Goal: Task Accomplishment & Management: Complete application form

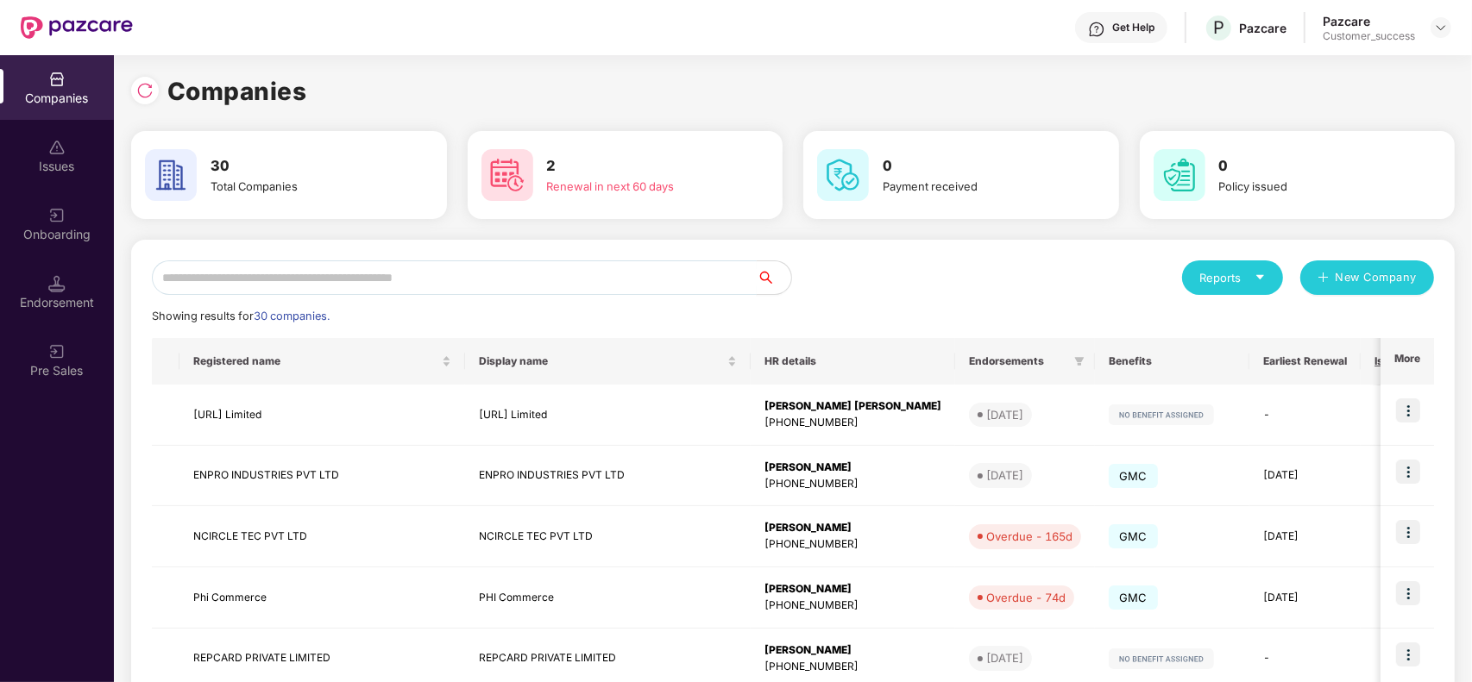
click at [492, 272] on input "text" at bounding box center [454, 277] width 605 height 35
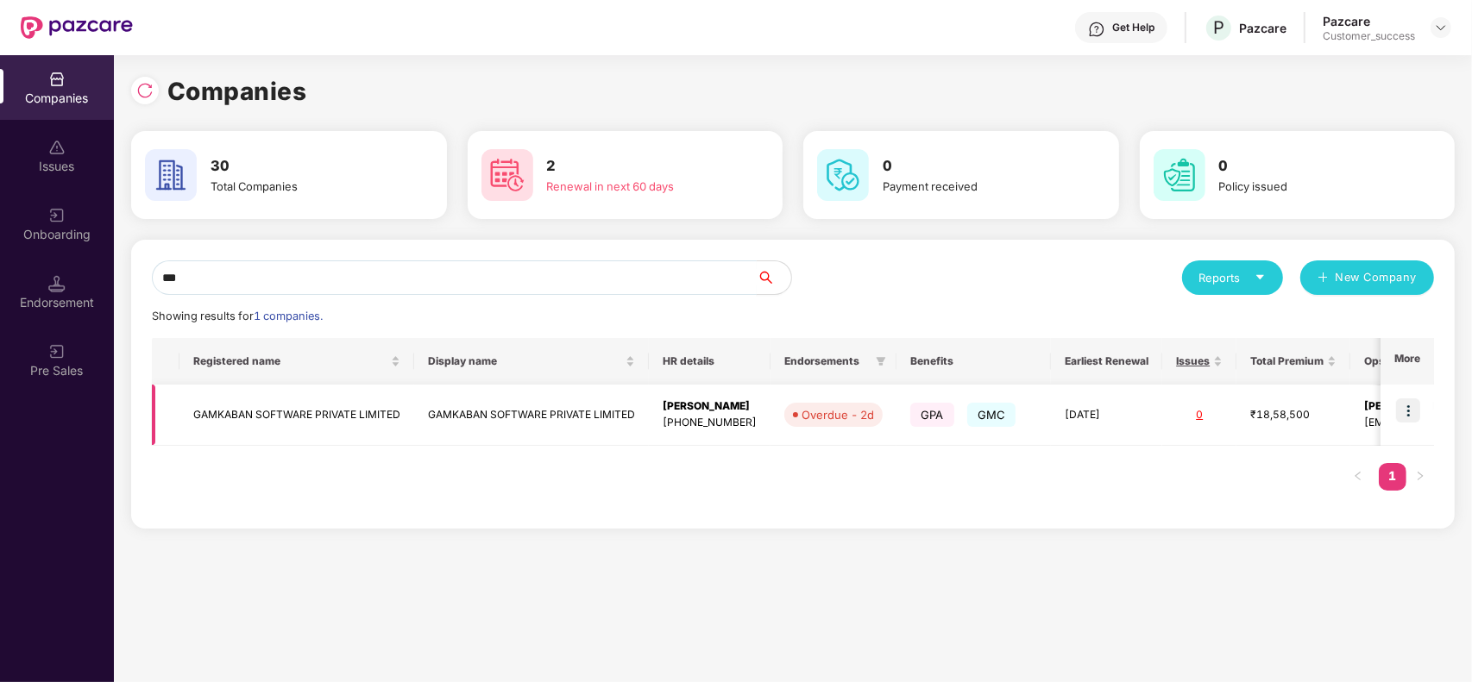
type input "***"
click at [1410, 414] on img at bounding box center [1408, 411] width 24 height 24
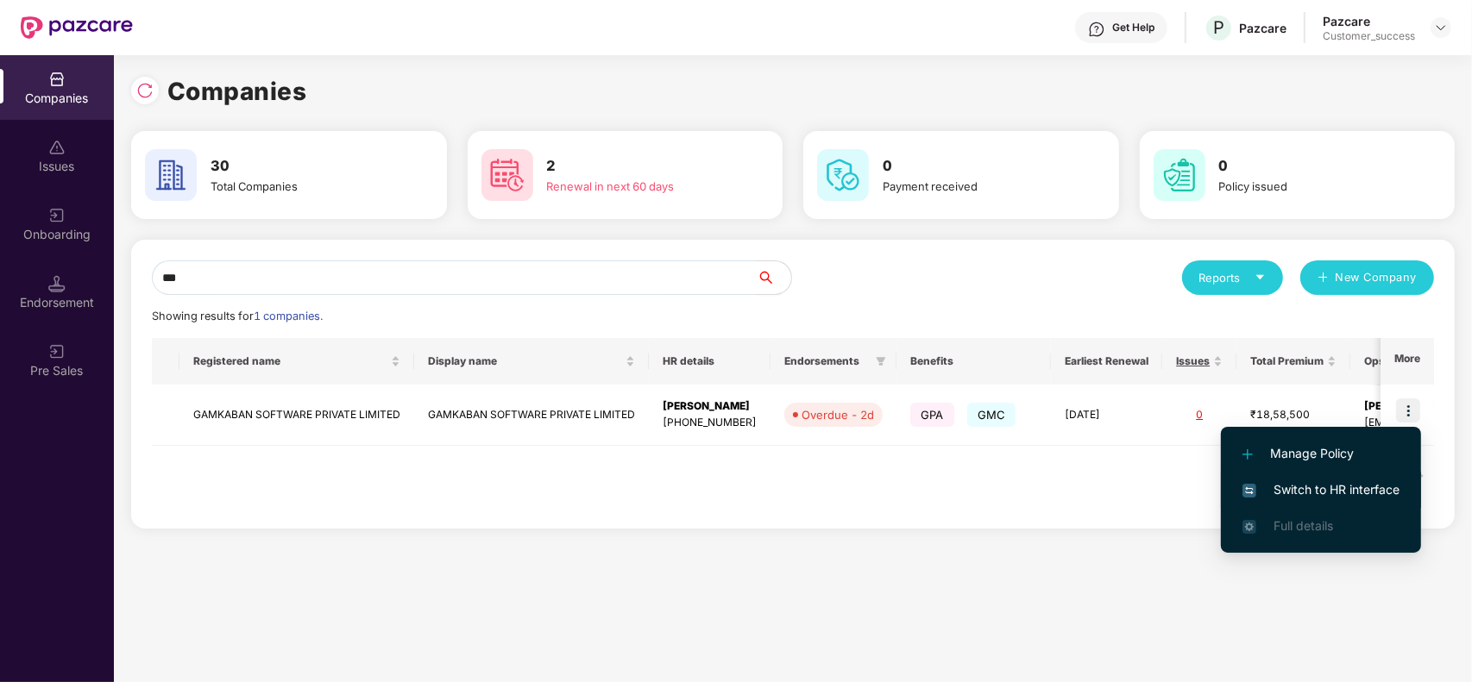
click at [1318, 493] on span "Switch to HR interface" at bounding box center [1320, 489] width 157 height 19
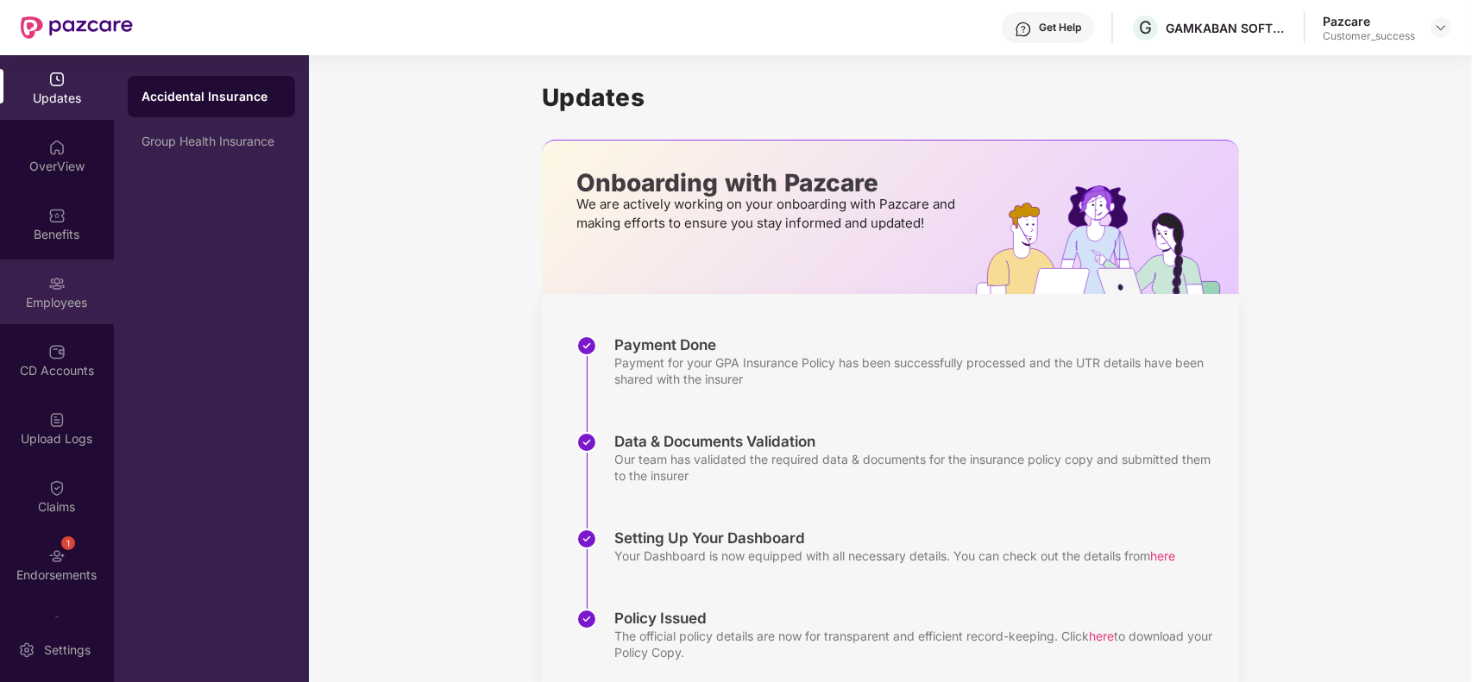
click at [67, 300] on div "Employees" at bounding box center [57, 302] width 114 height 17
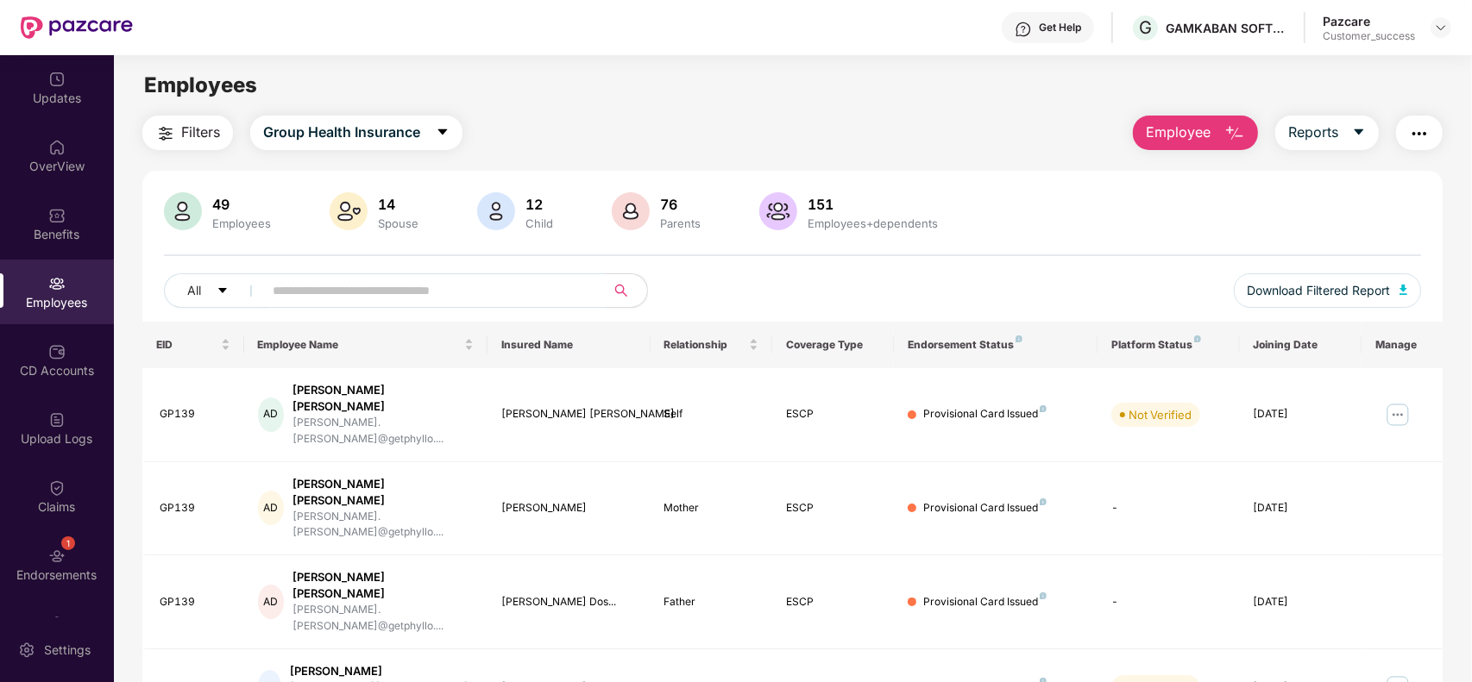
click at [1196, 129] on span "Employee" at bounding box center [1178, 133] width 65 height 22
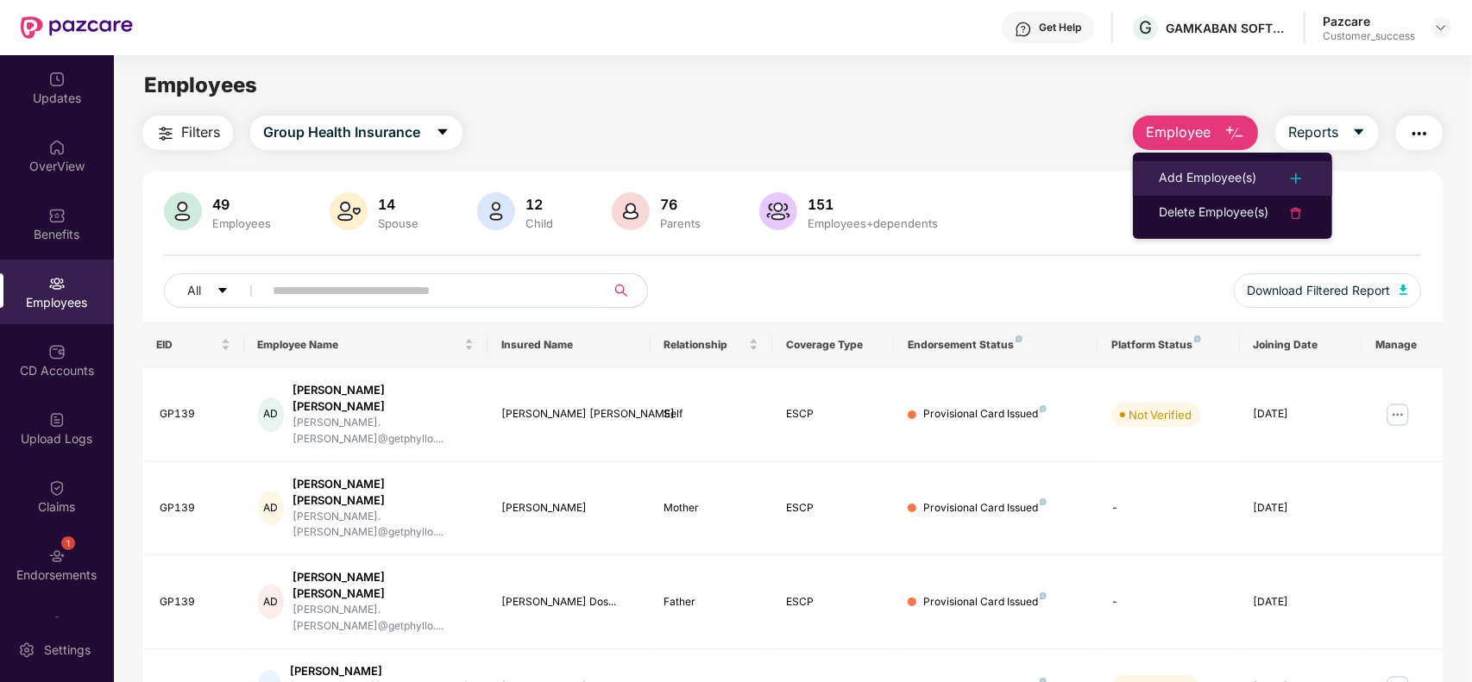
click at [1175, 183] on div "Add Employee(s)" at bounding box center [1206, 178] width 97 height 21
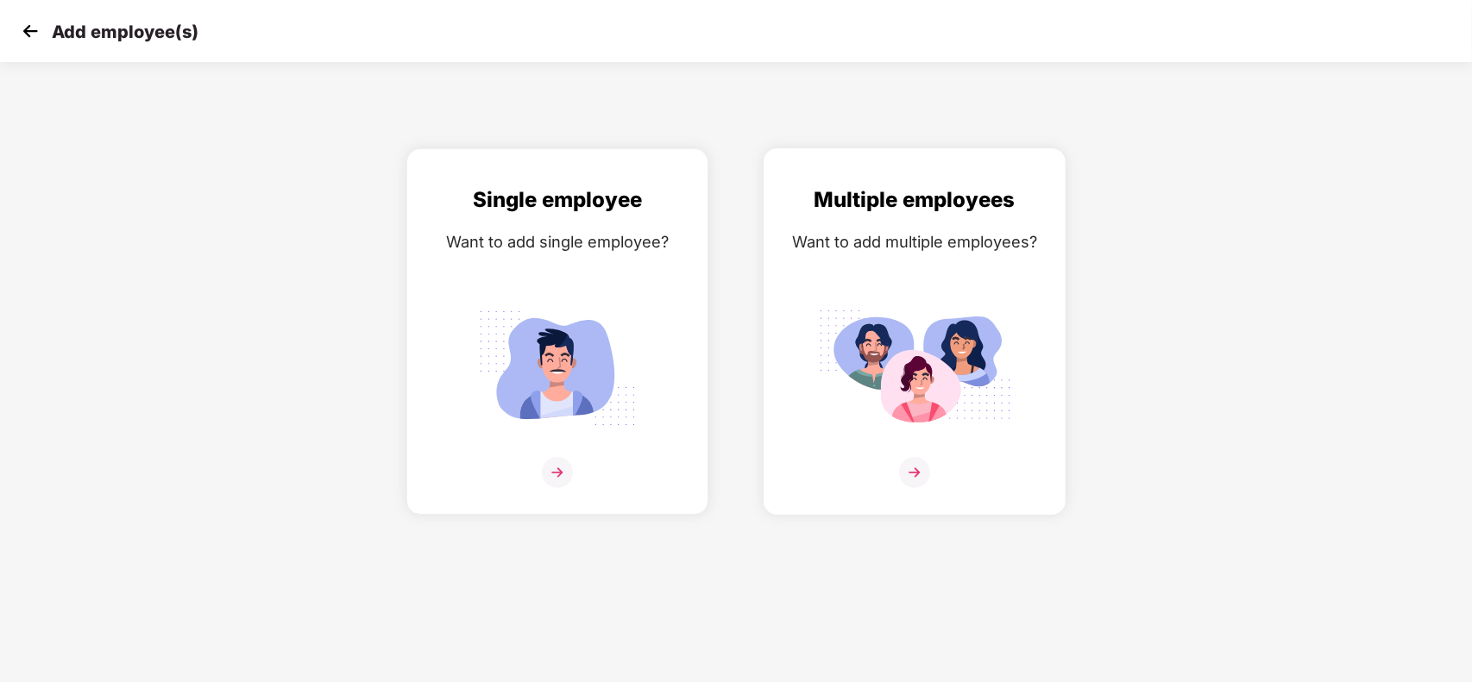
click at [915, 467] on img at bounding box center [914, 472] width 31 height 31
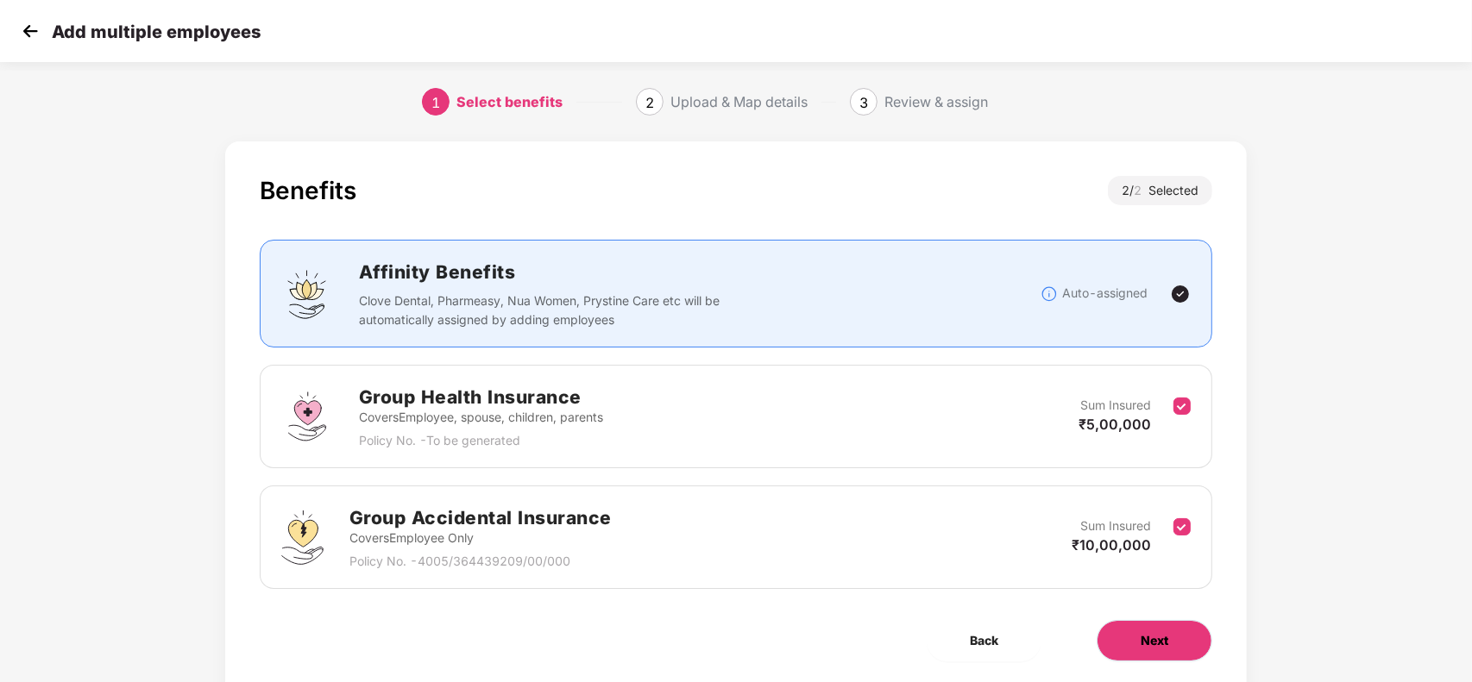
click at [1152, 636] on span "Next" at bounding box center [1154, 640] width 28 height 19
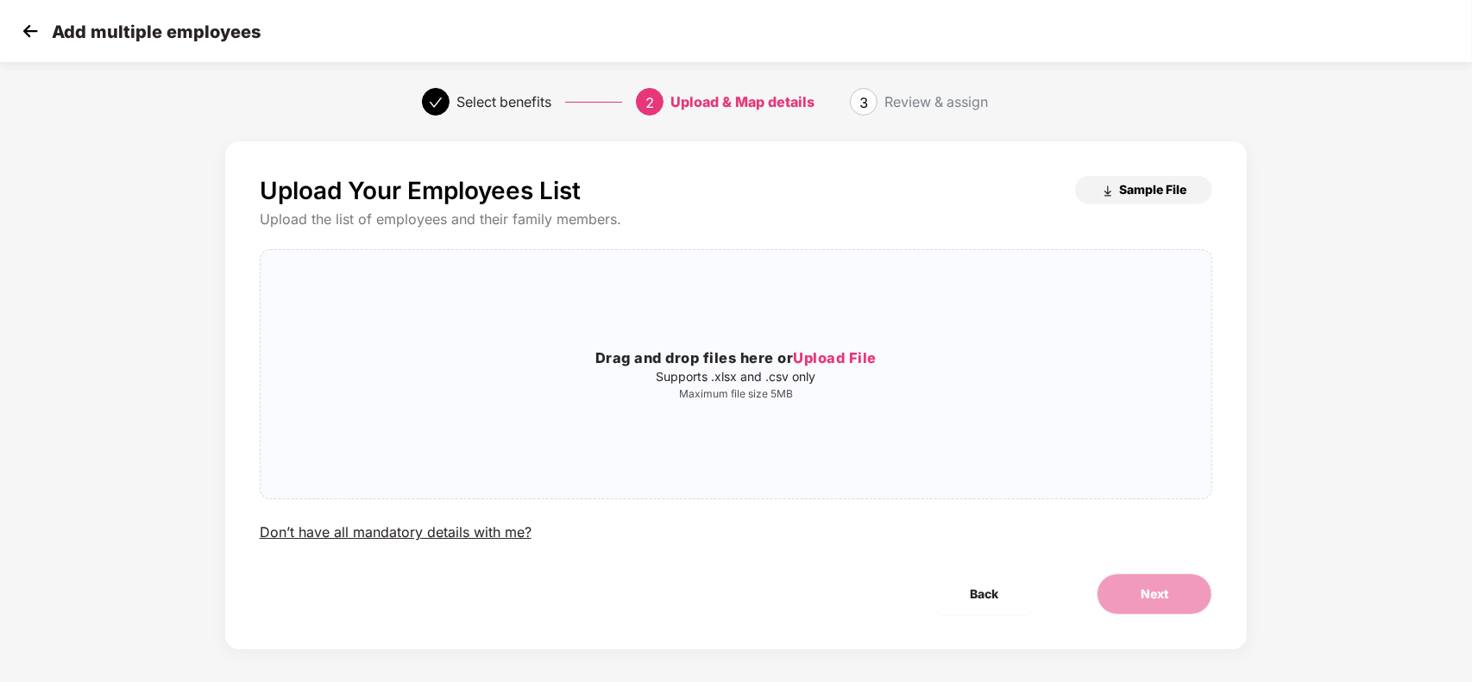
click at [1117, 192] on button "Sample File" at bounding box center [1143, 190] width 137 height 28
click at [821, 356] on span "Upload File" at bounding box center [835, 357] width 84 height 17
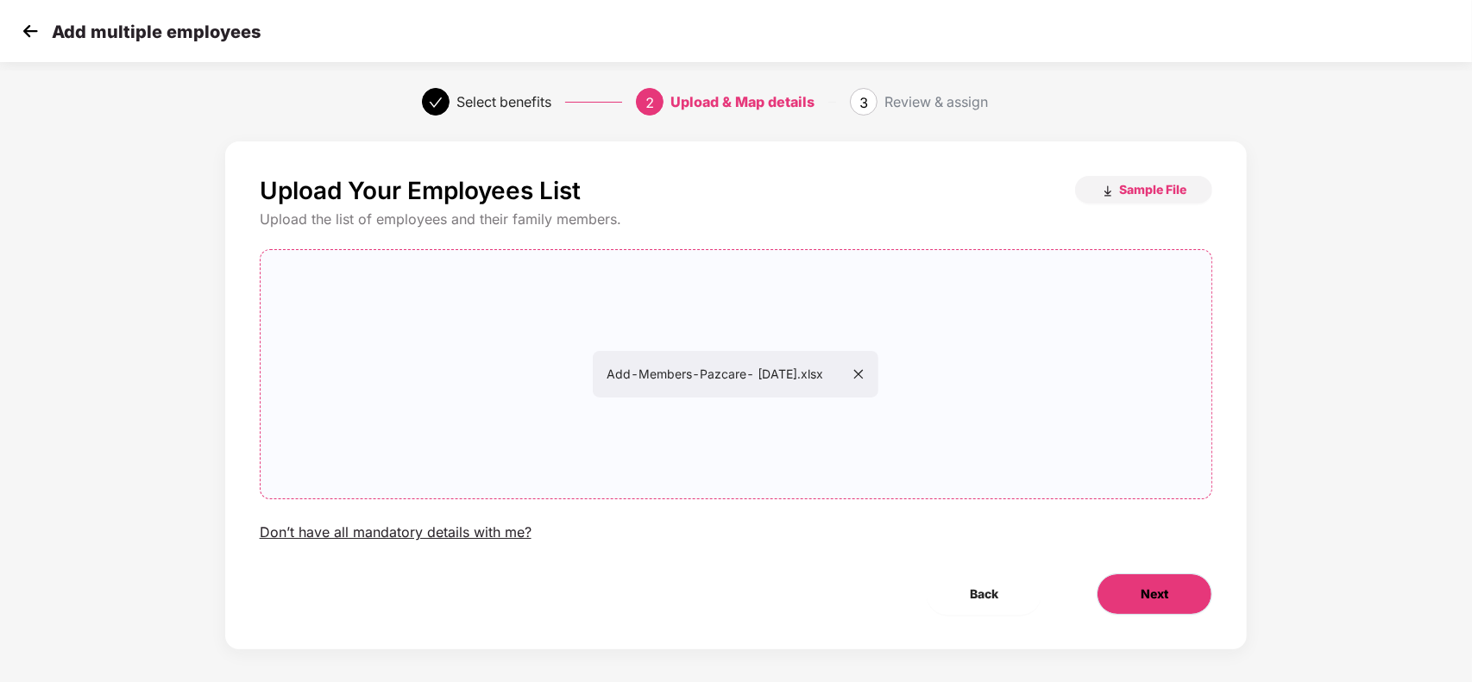
click at [1133, 574] on button "Next" at bounding box center [1154, 594] width 116 height 41
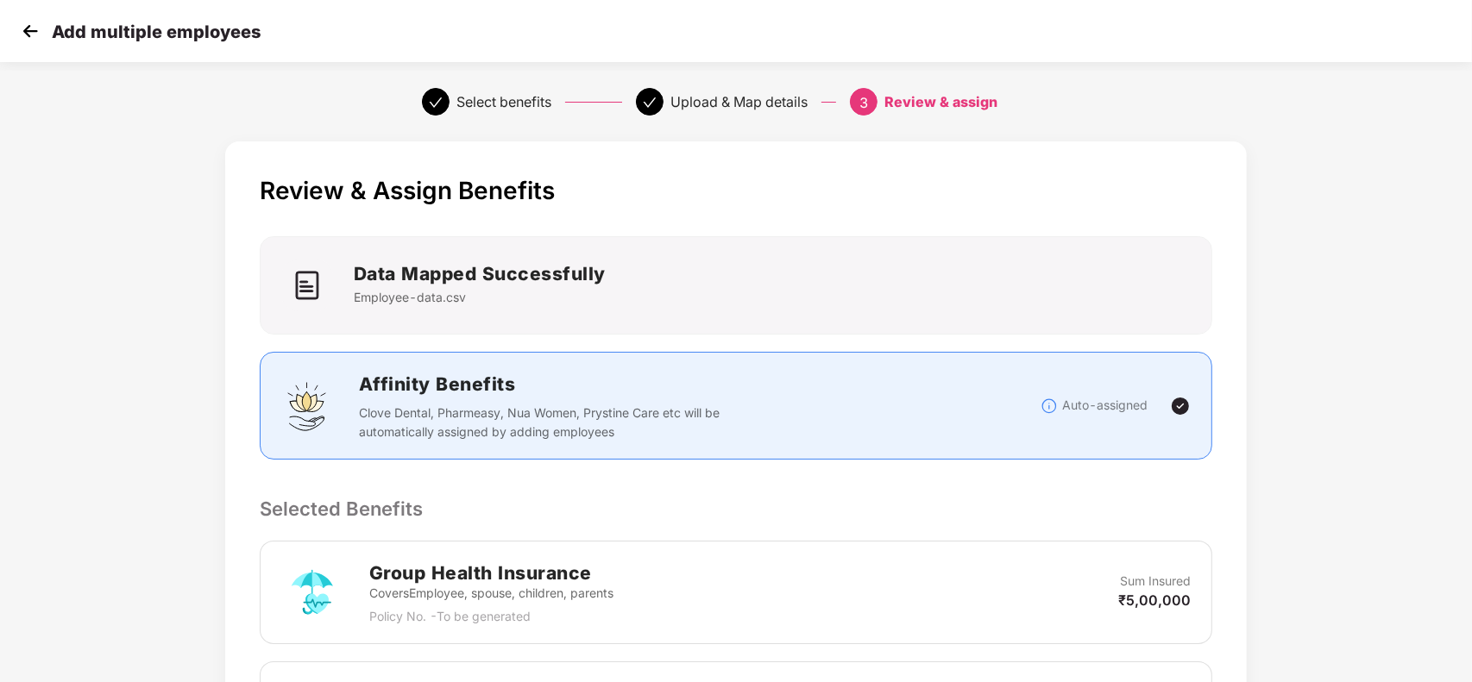
click at [1028, 470] on div "Review & Assign Benefits Data Mapped Successfully Employee-data.csv Affinity Be…" at bounding box center [736, 673] width 1022 height 1065
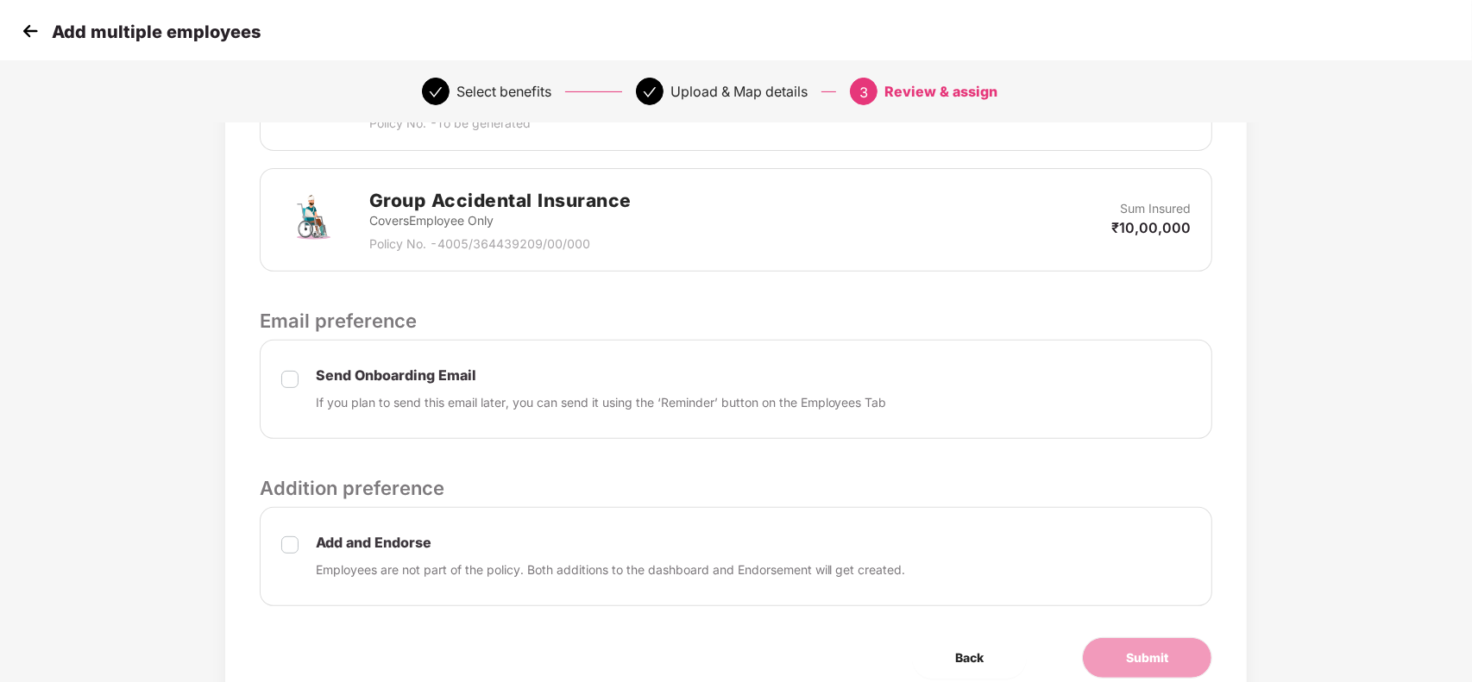
scroll to position [570, 0]
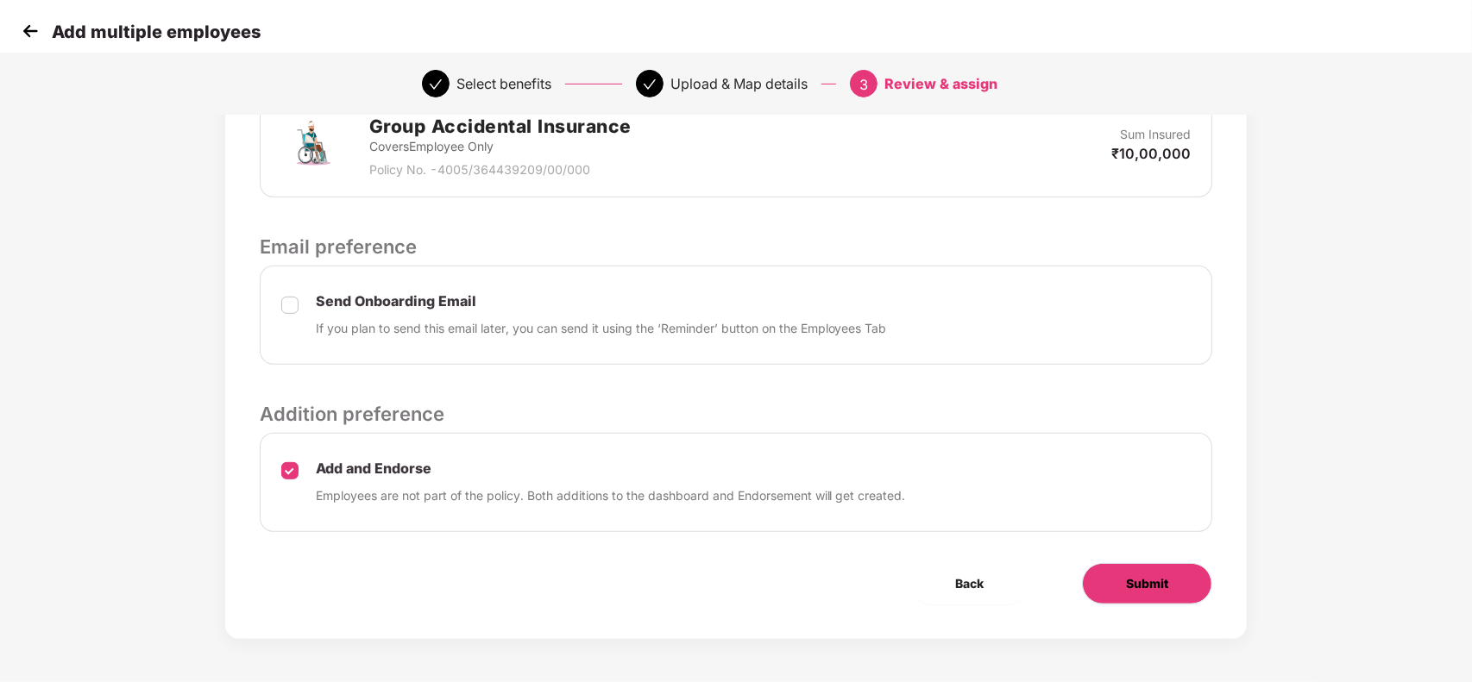
click at [1166, 587] on span "Submit" at bounding box center [1147, 583] width 42 height 19
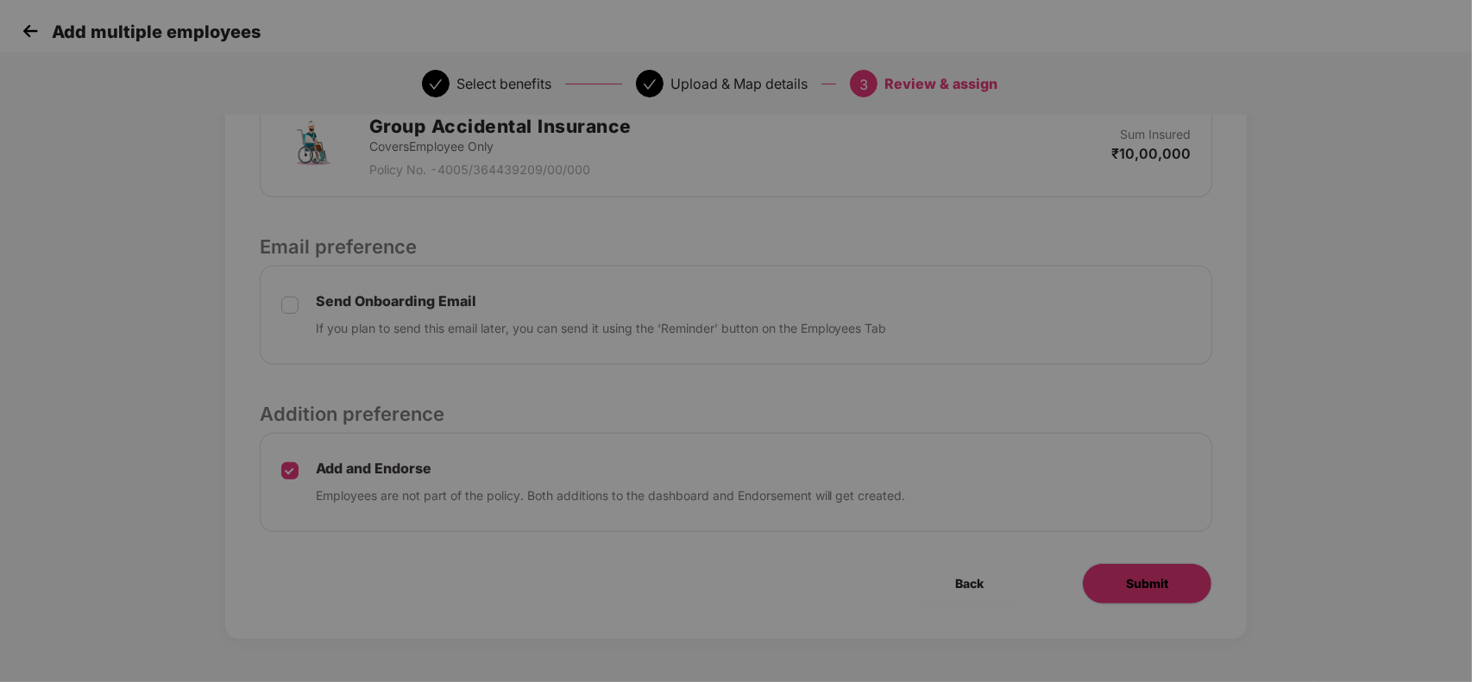
scroll to position [0, 0]
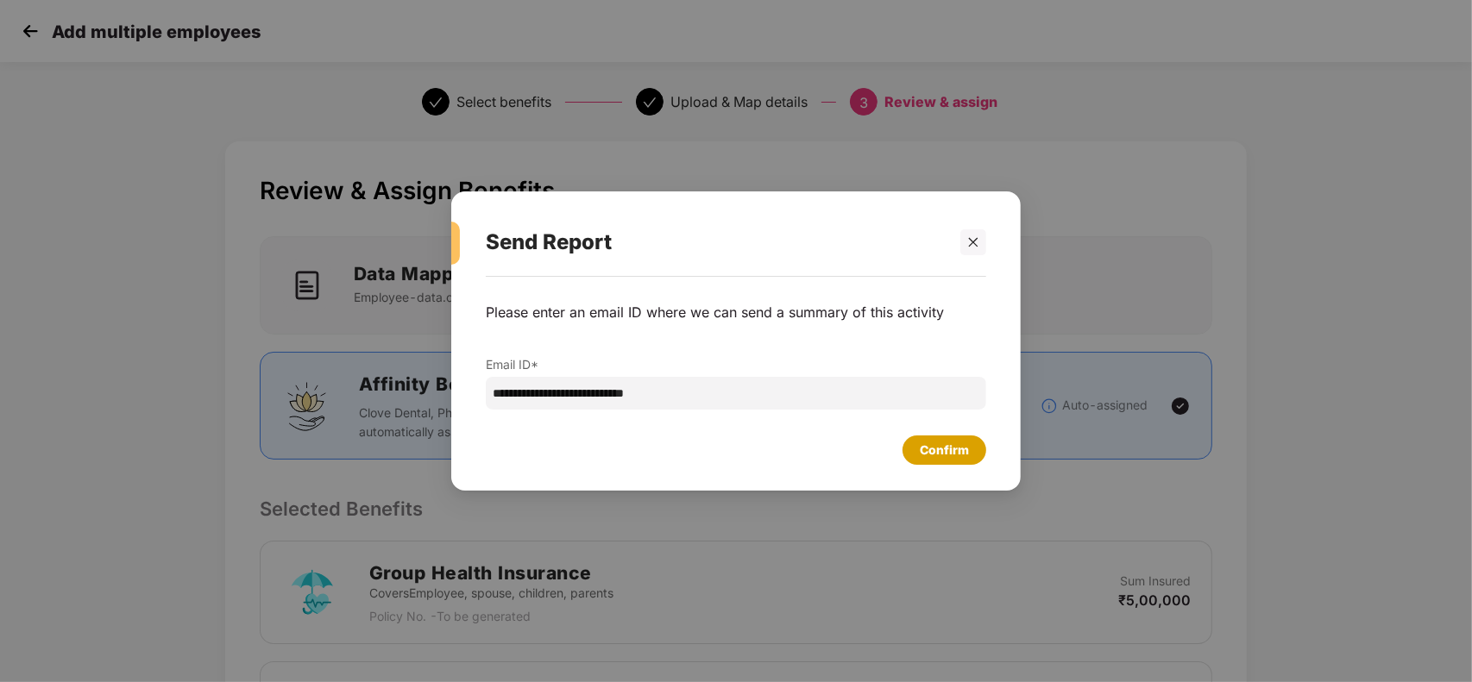
click at [927, 455] on div "Confirm" at bounding box center [944, 450] width 49 height 19
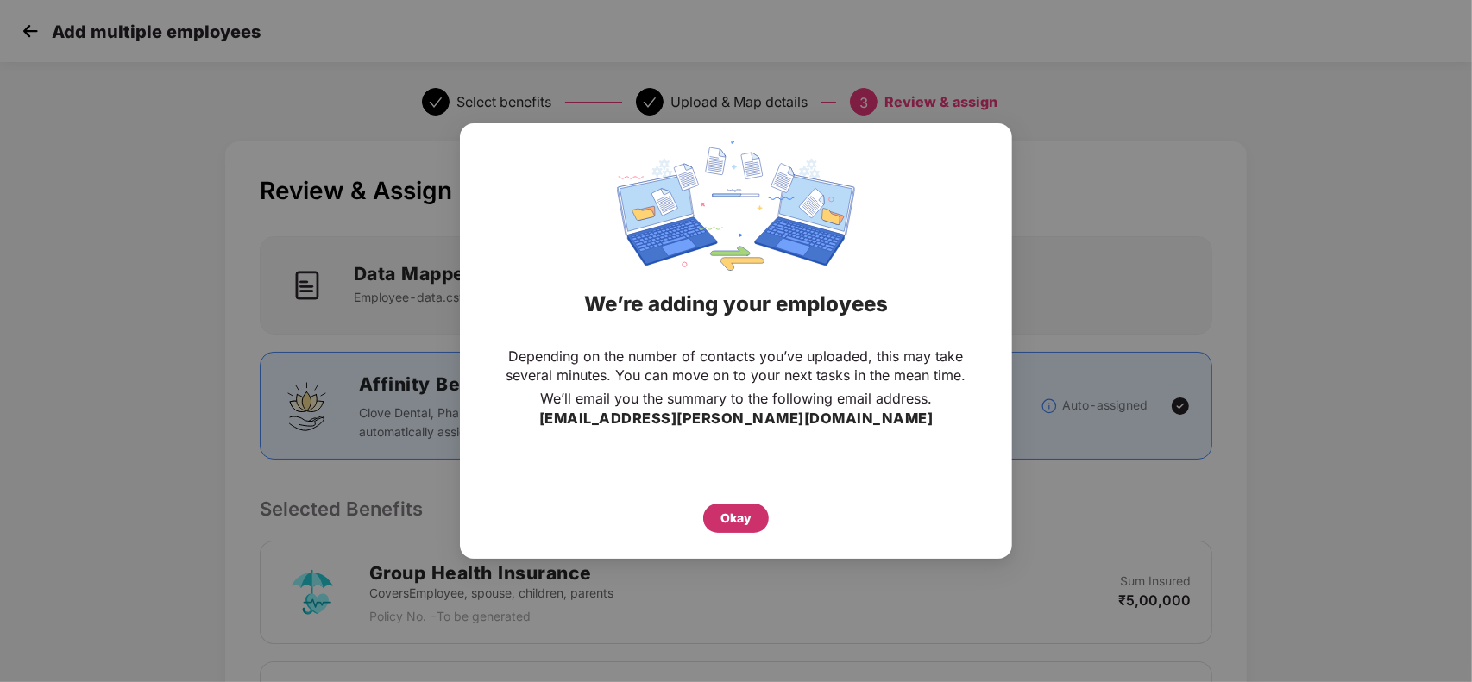
click at [742, 512] on div "Okay" at bounding box center [735, 518] width 31 height 19
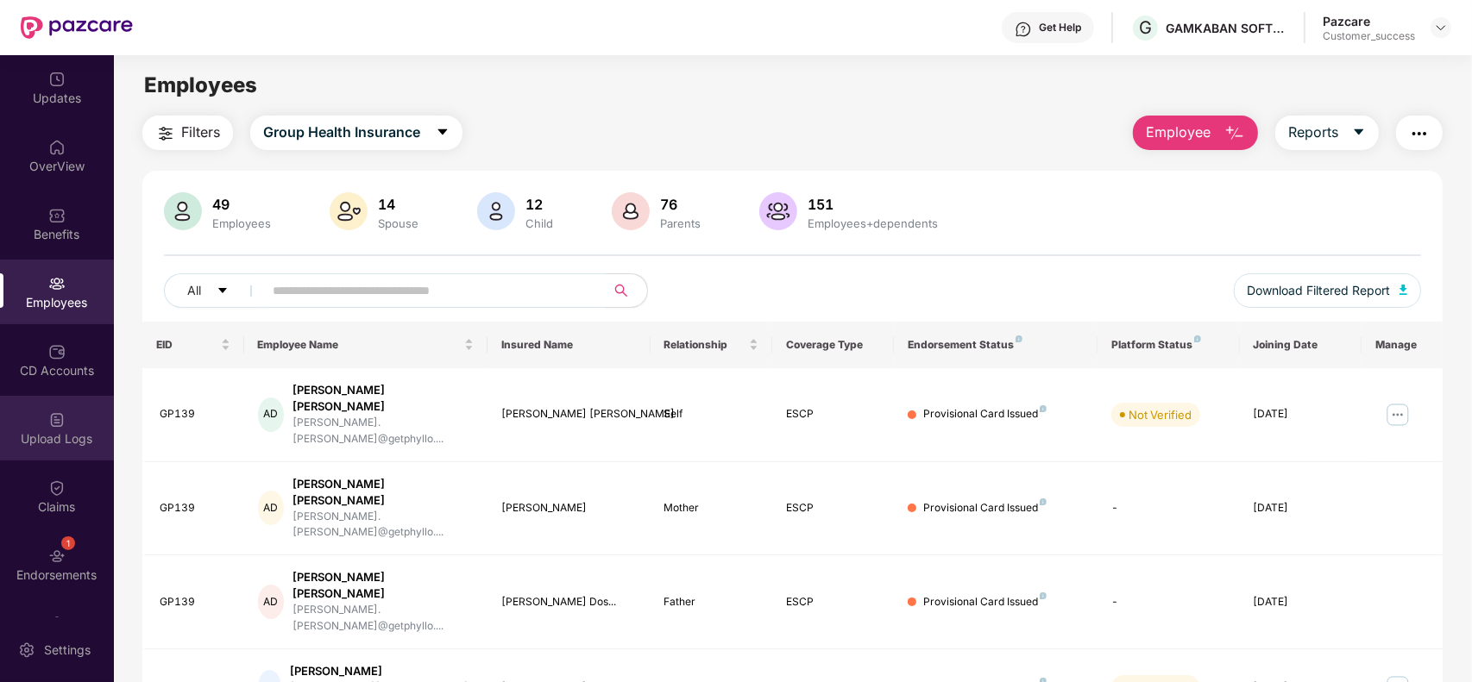
click at [70, 431] on div "Upload Logs" at bounding box center [57, 438] width 114 height 17
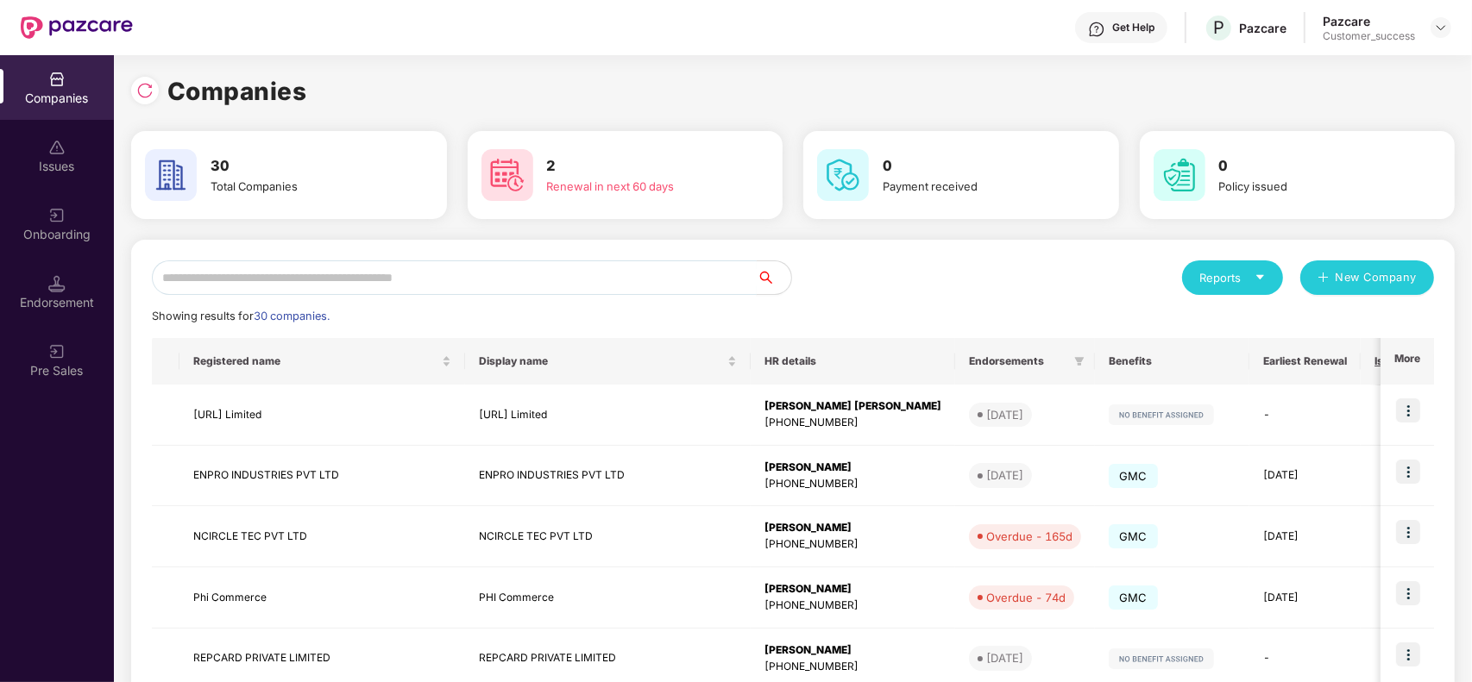
click at [376, 267] on input "text" at bounding box center [454, 277] width 605 height 35
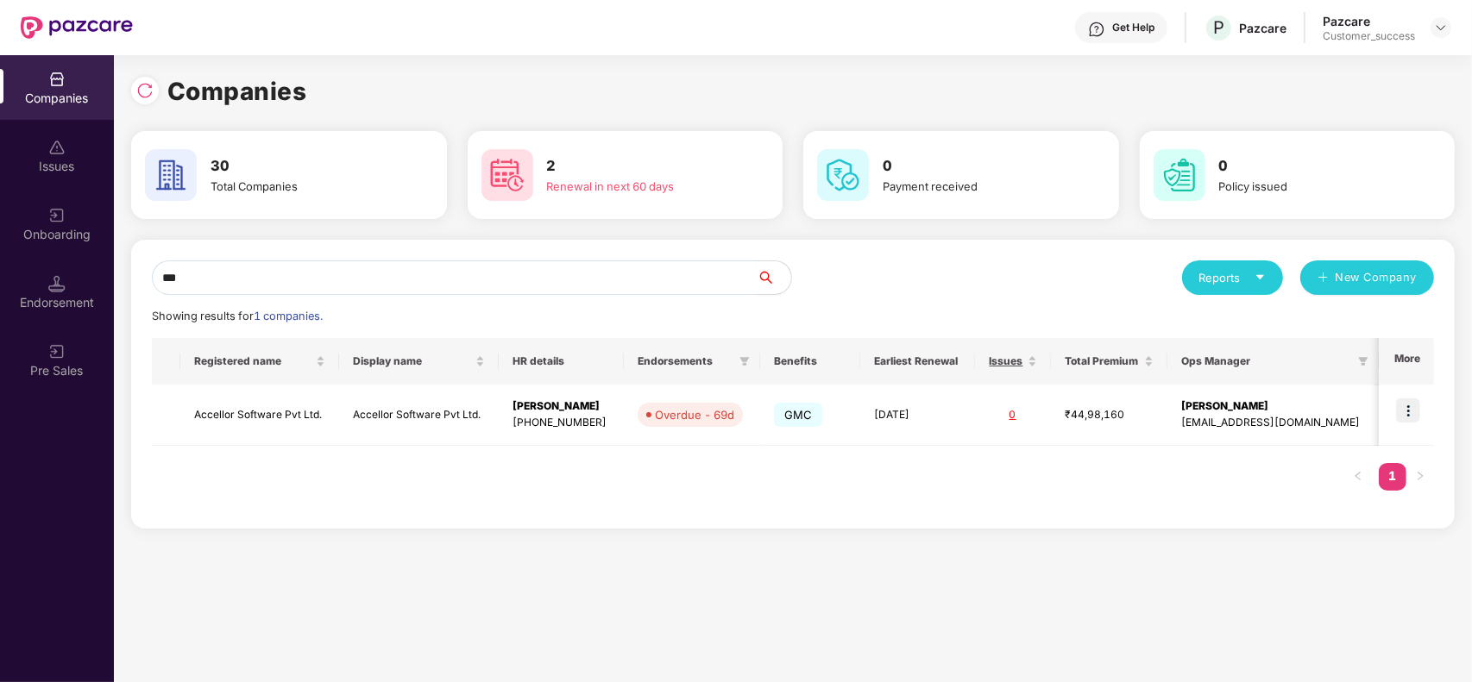
type input "***"
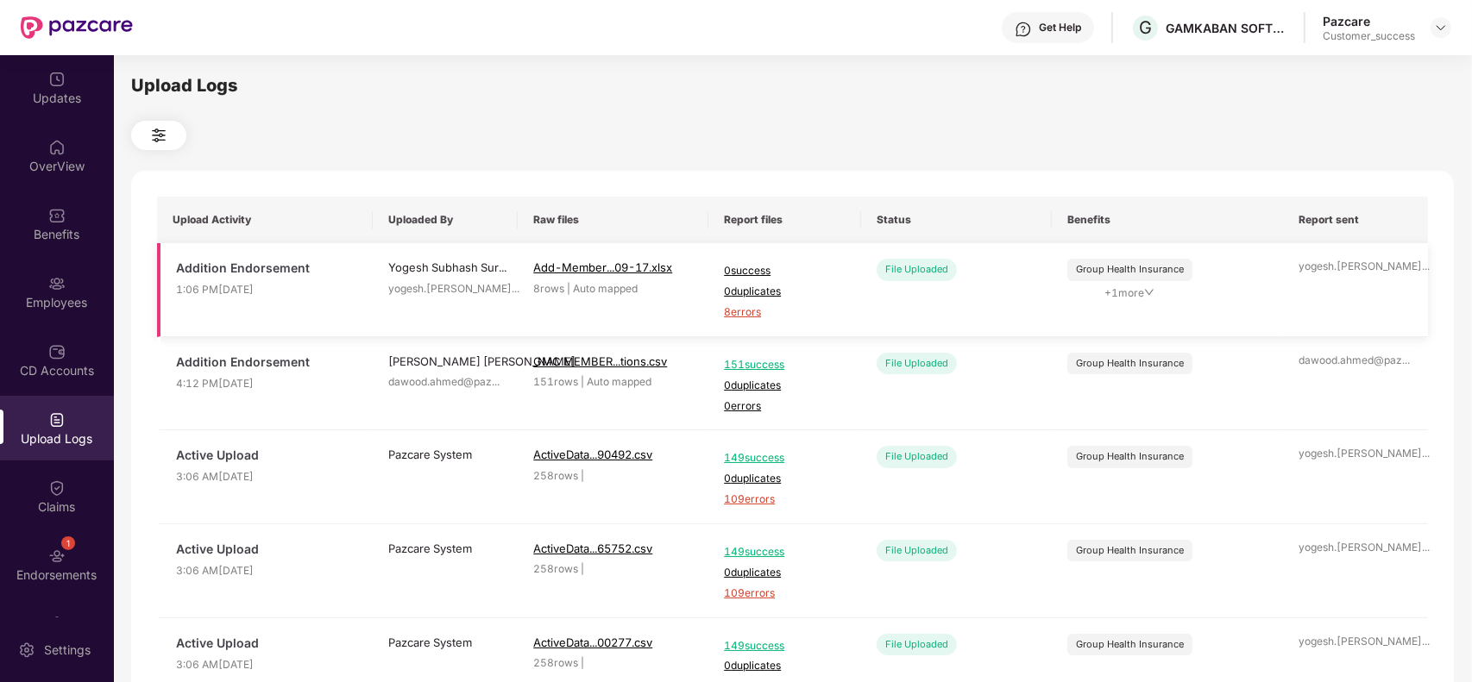
click at [739, 308] on span "8 errors" at bounding box center [785, 312] width 122 height 16
click at [73, 295] on div "Employees" at bounding box center [57, 302] width 114 height 17
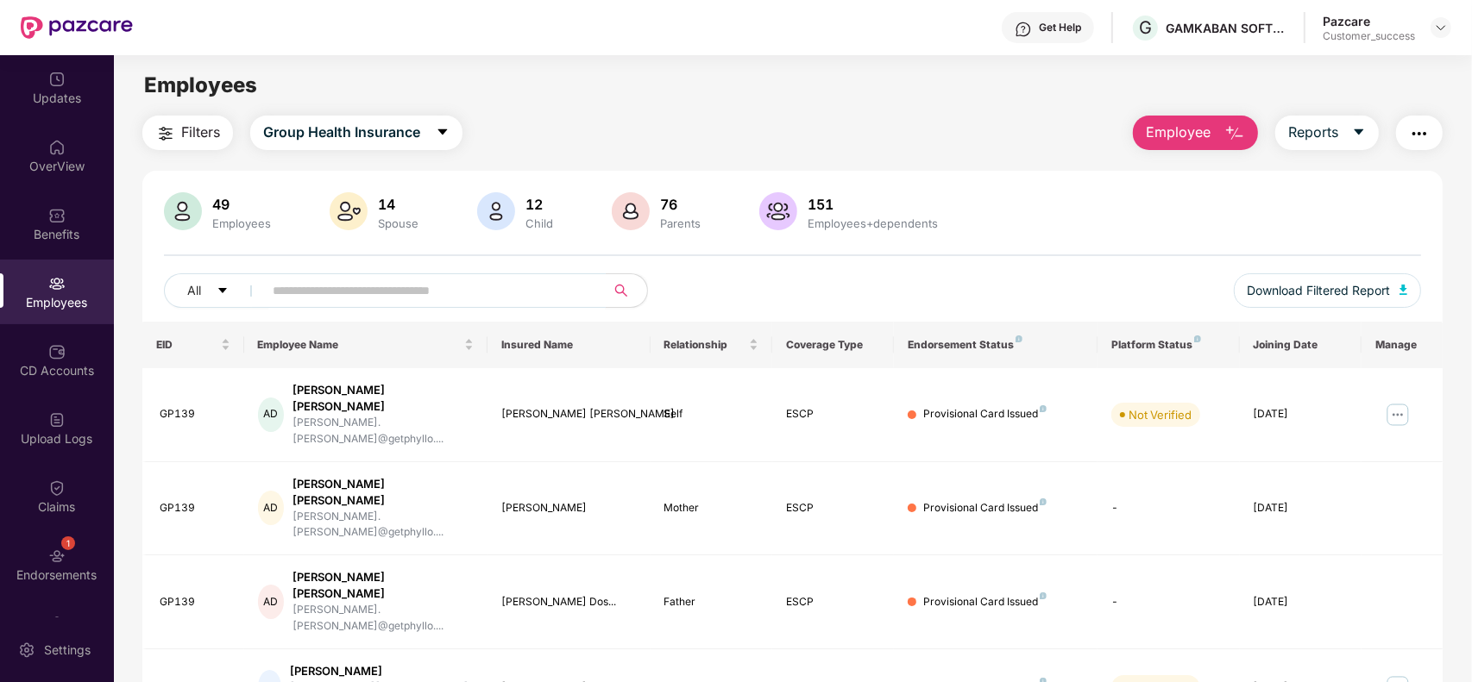
click at [371, 291] on input "text" at bounding box center [428, 291] width 310 height 26
paste input "*****"
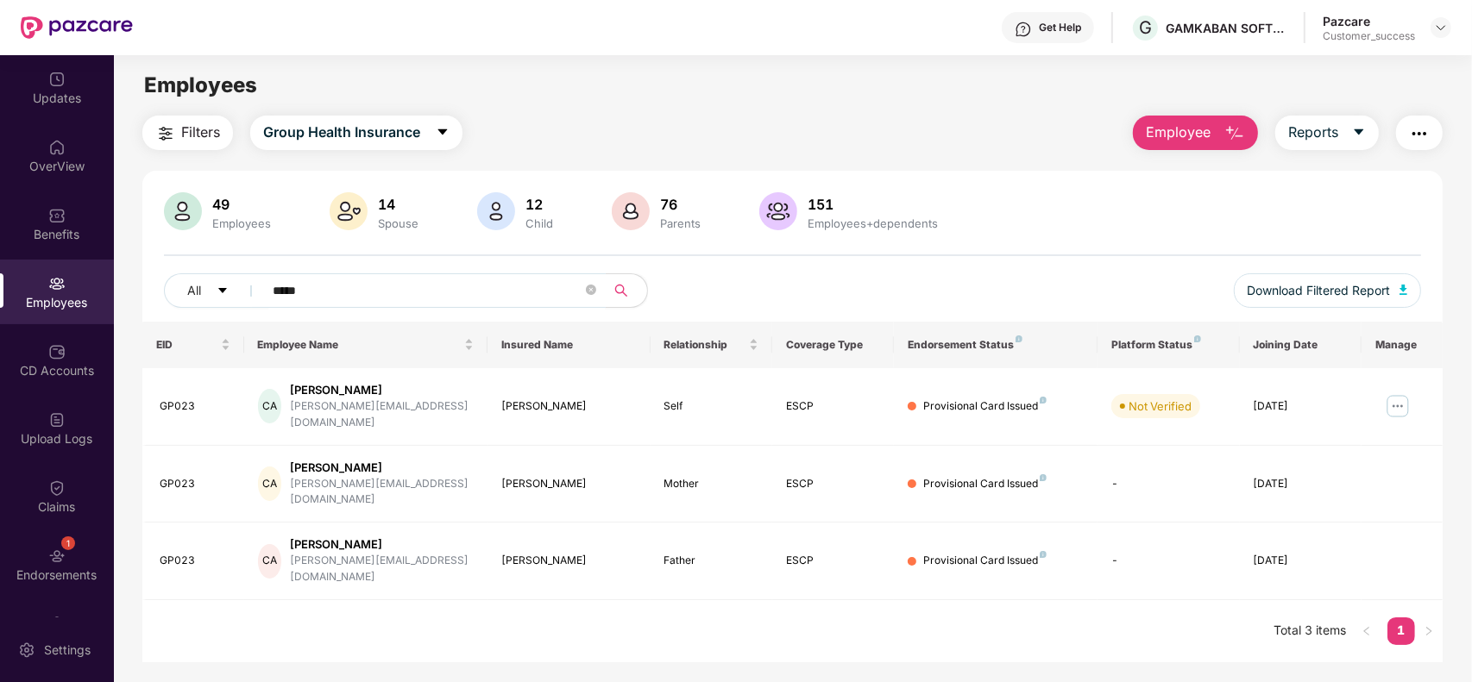
type input "*****"
click at [1193, 142] on span "Employee" at bounding box center [1178, 133] width 65 height 22
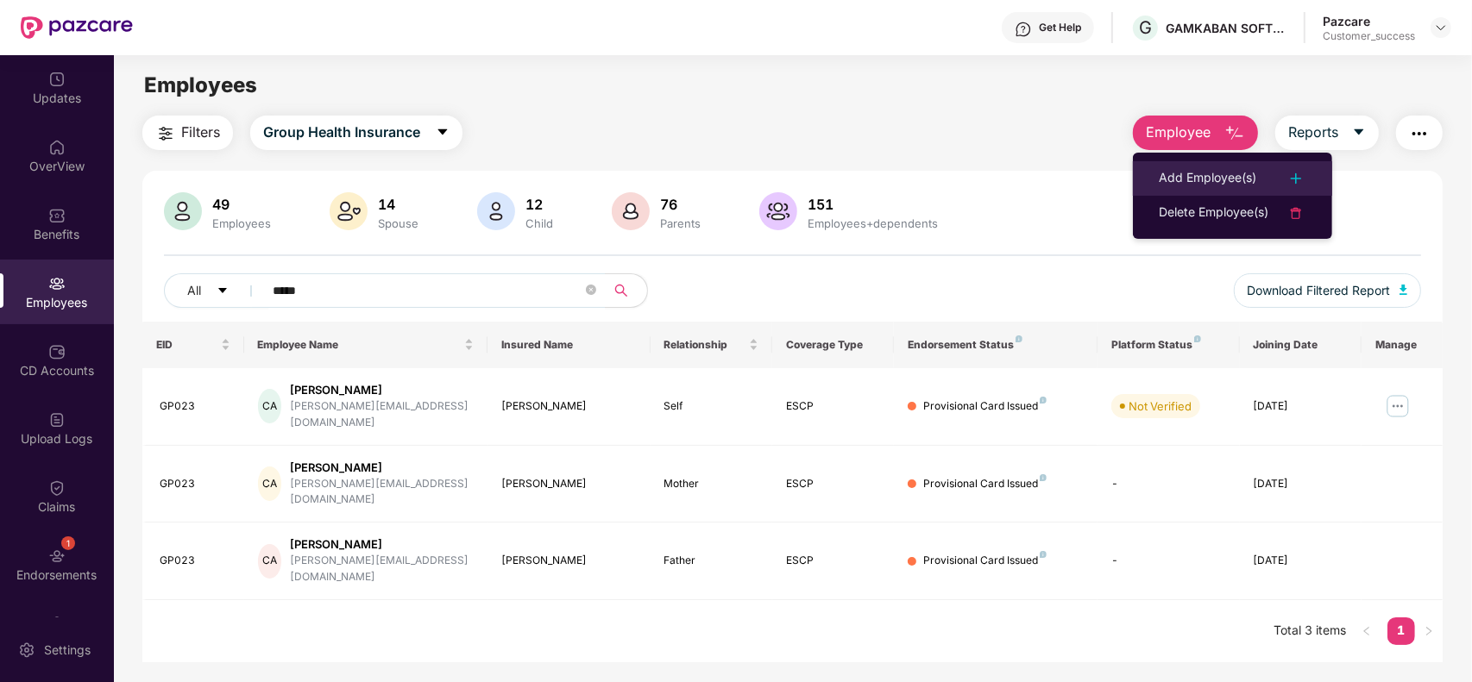
click at [1206, 182] on div "Add Employee(s)" at bounding box center [1206, 178] width 97 height 21
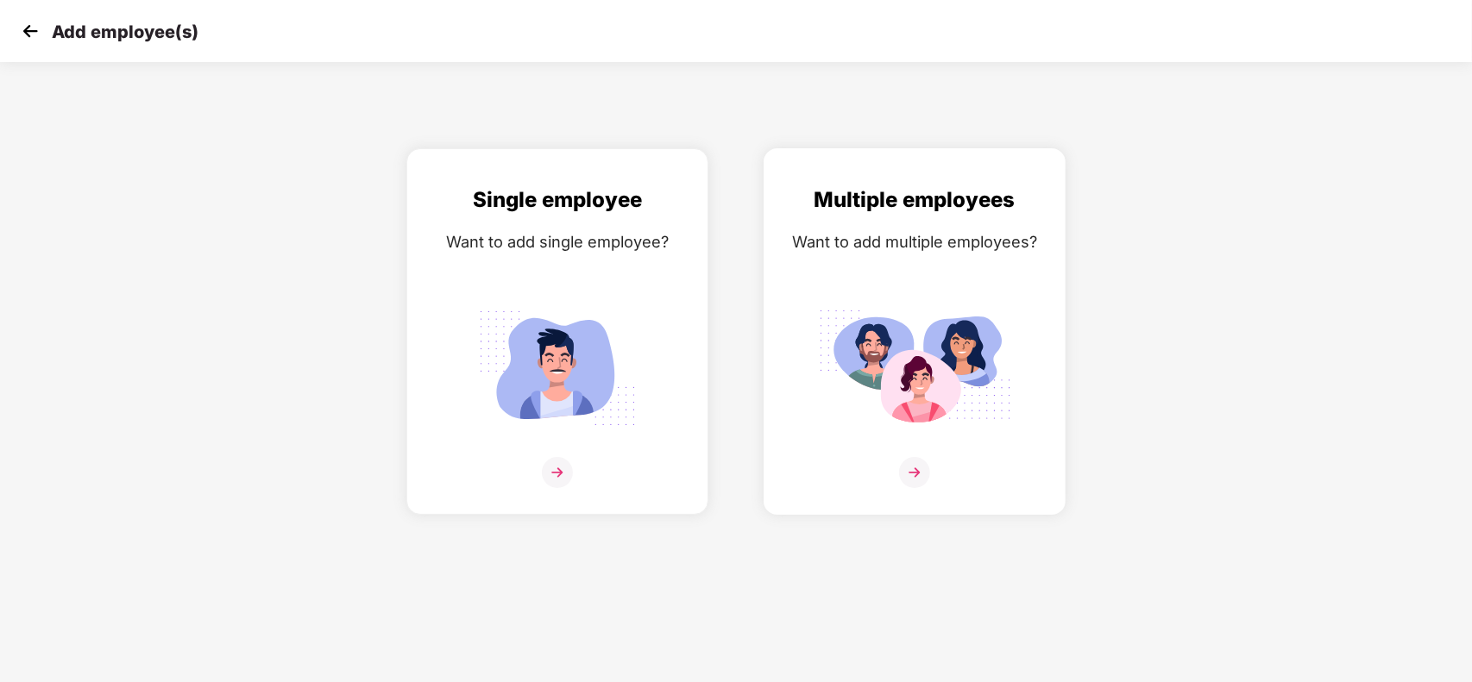
click at [917, 472] on img at bounding box center [914, 472] width 31 height 31
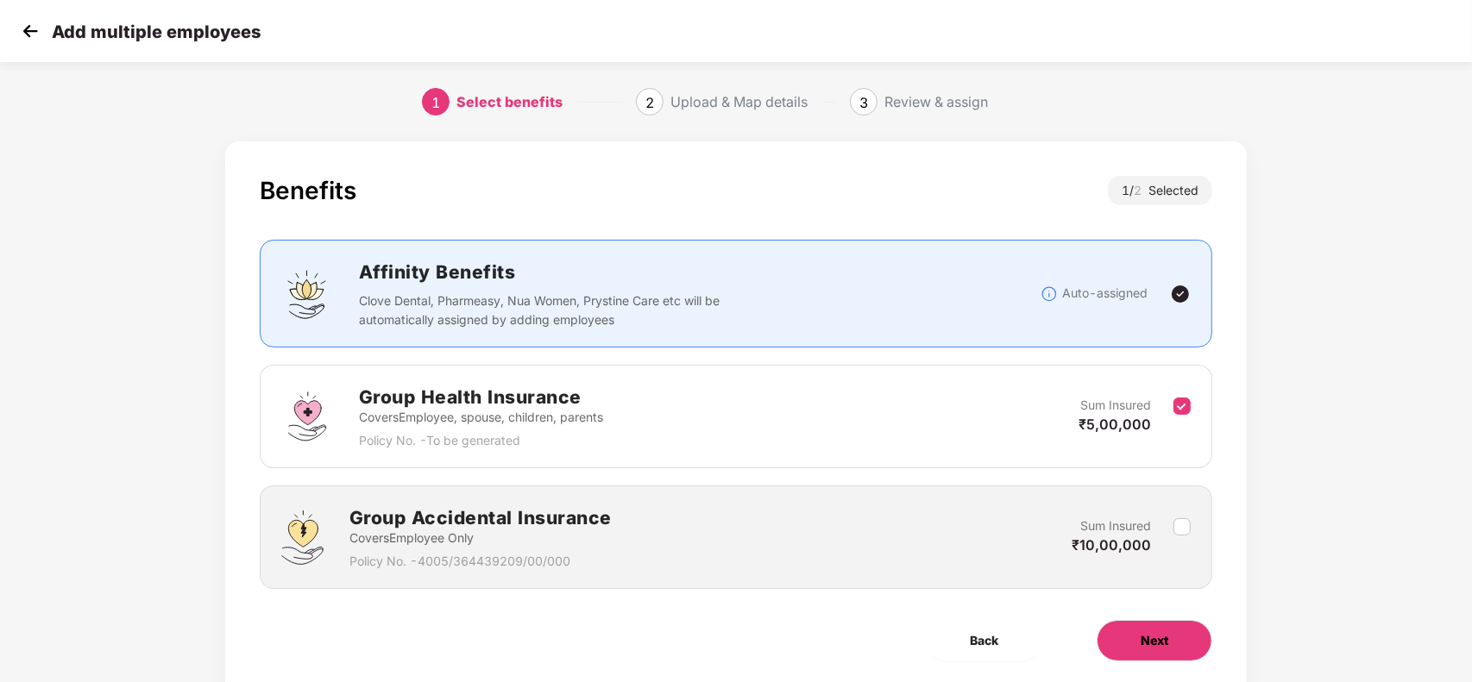
click at [1140, 643] on span "Next" at bounding box center [1154, 640] width 28 height 19
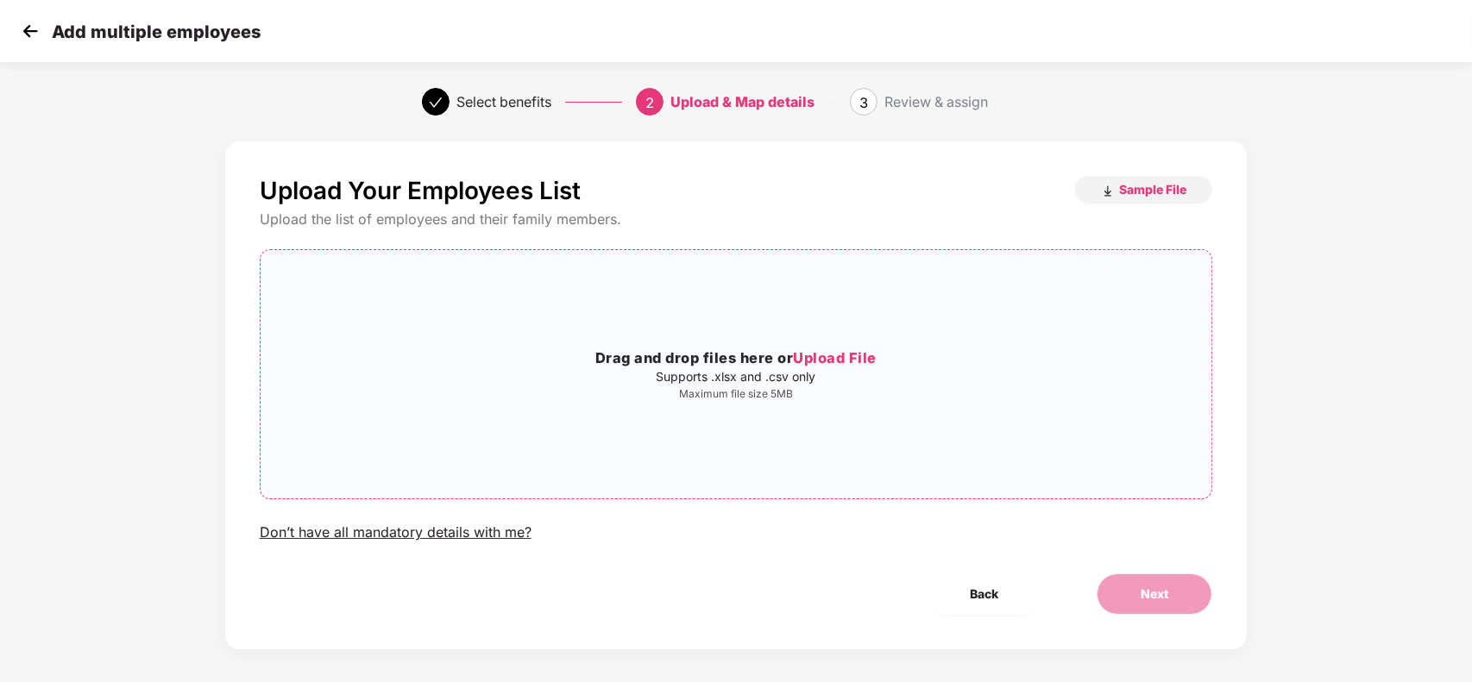
click at [850, 360] on span "Upload File" at bounding box center [835, 357] width 84 height 17
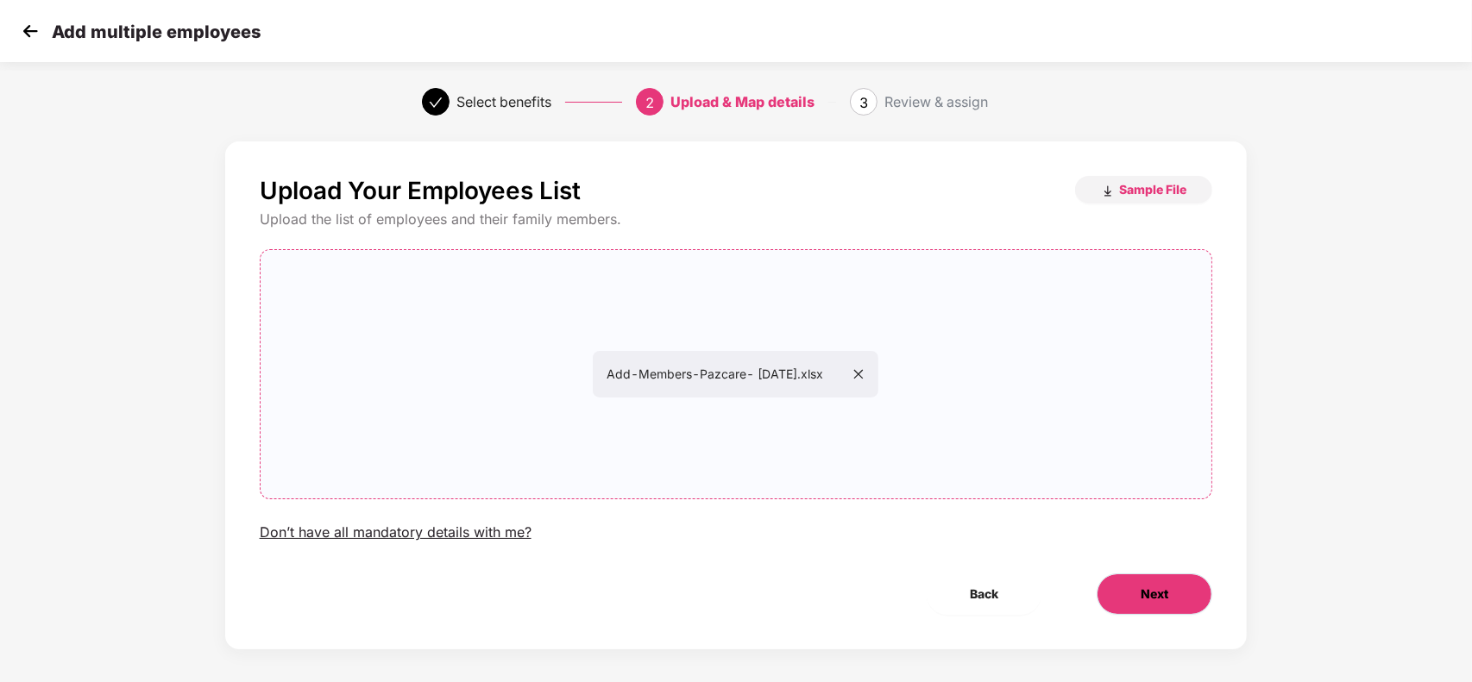
click at [1169, 593] on button "Next" at bounding box center [1154, 594] width 116 height 41
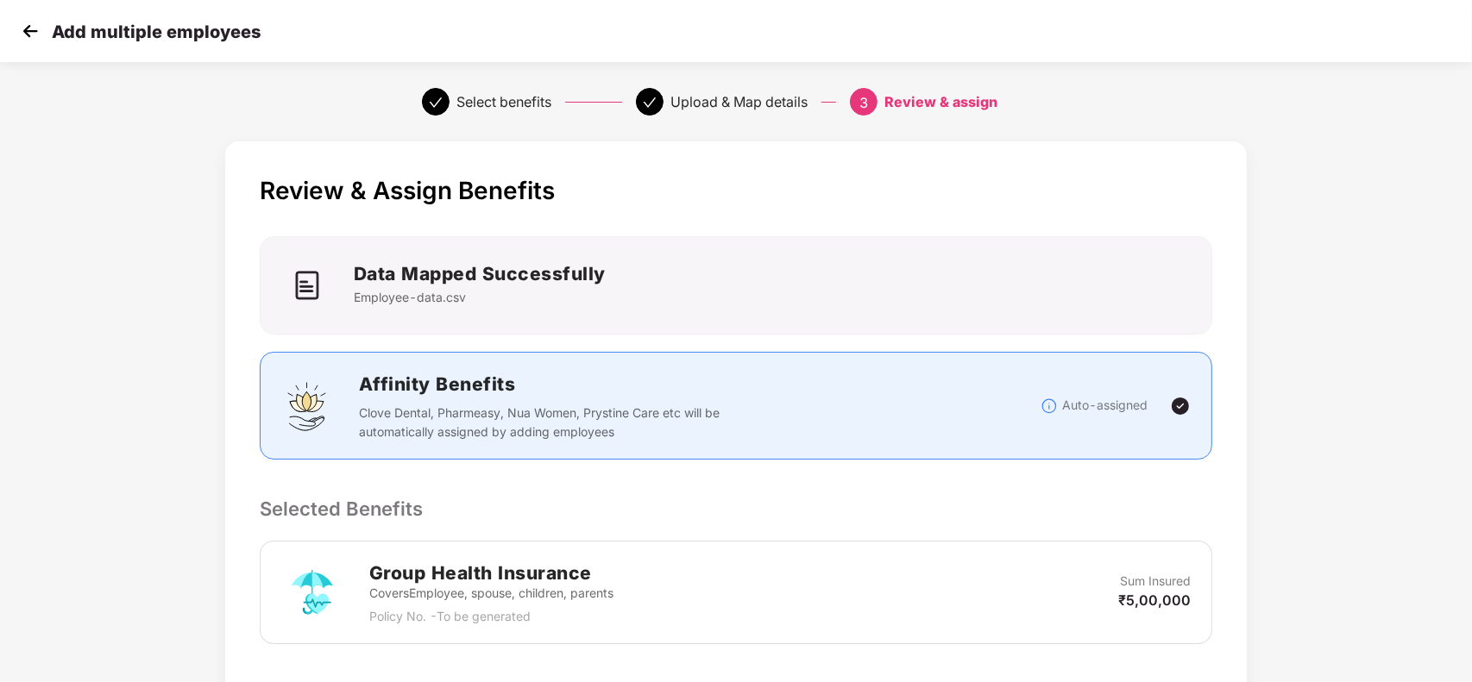
click at [1123, 522] on p "Selected Benefits" at bounding box center [736, 508] width 953 height 29
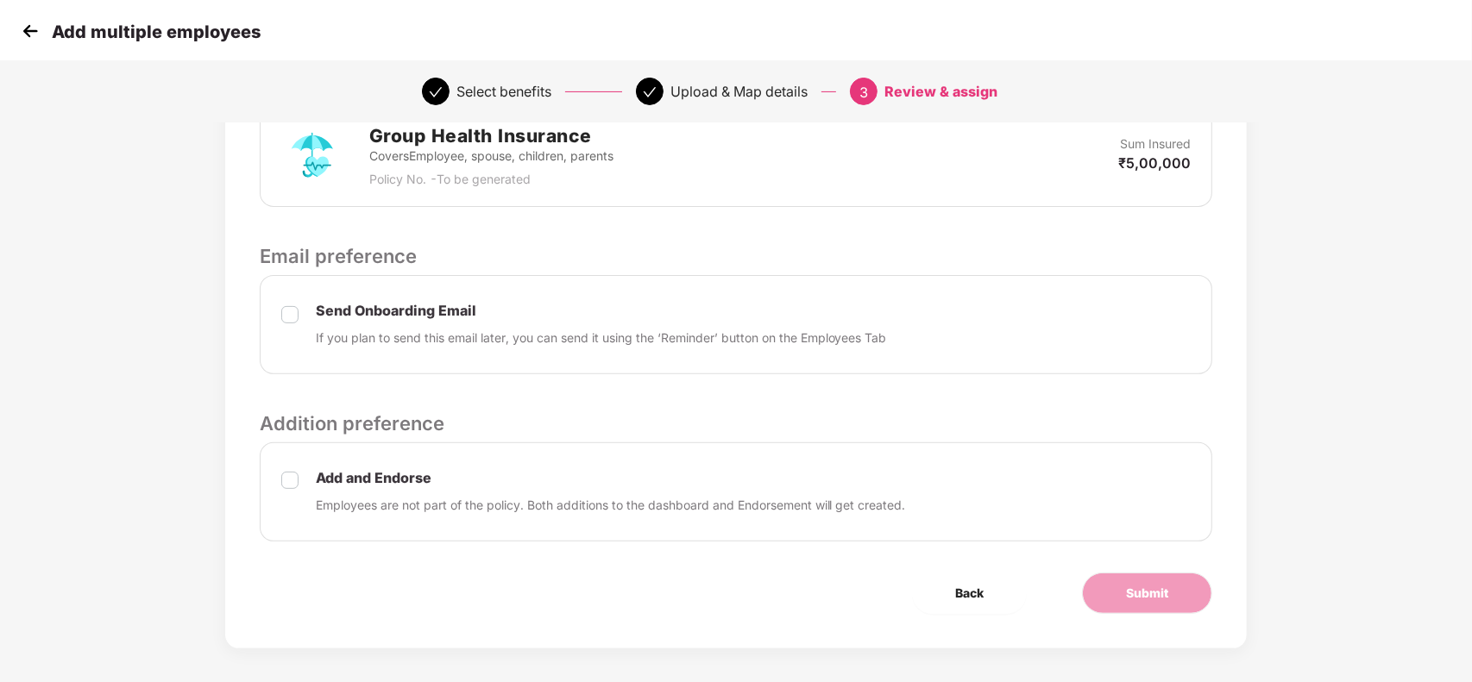
scroll to position [449, 0]
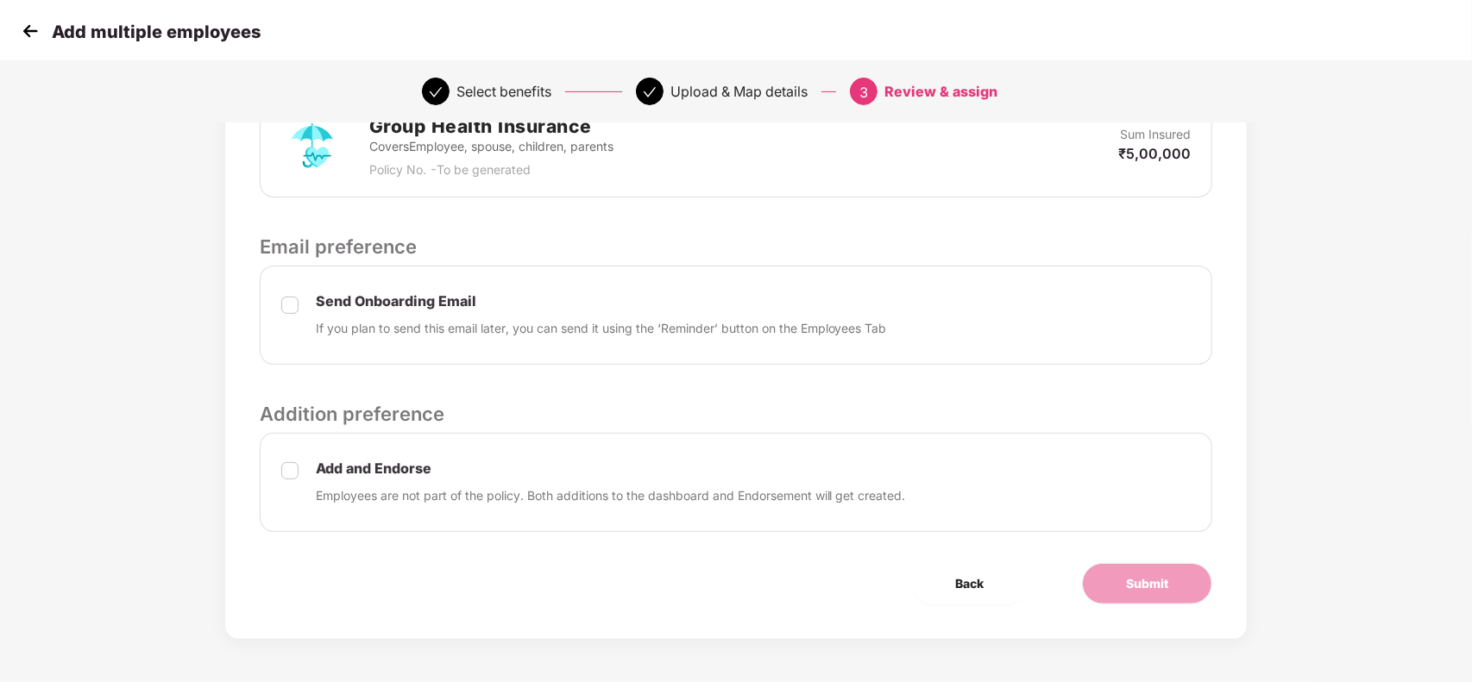
click at [303, 464] on div "Add and Endorse Employees are not part of the policy. Both additions to the das…" at bounding box center [736, 482] width 953 height 99
click at [1123, 580] on button "Submit" at bounding box center [1147, 583] width 130 height 41
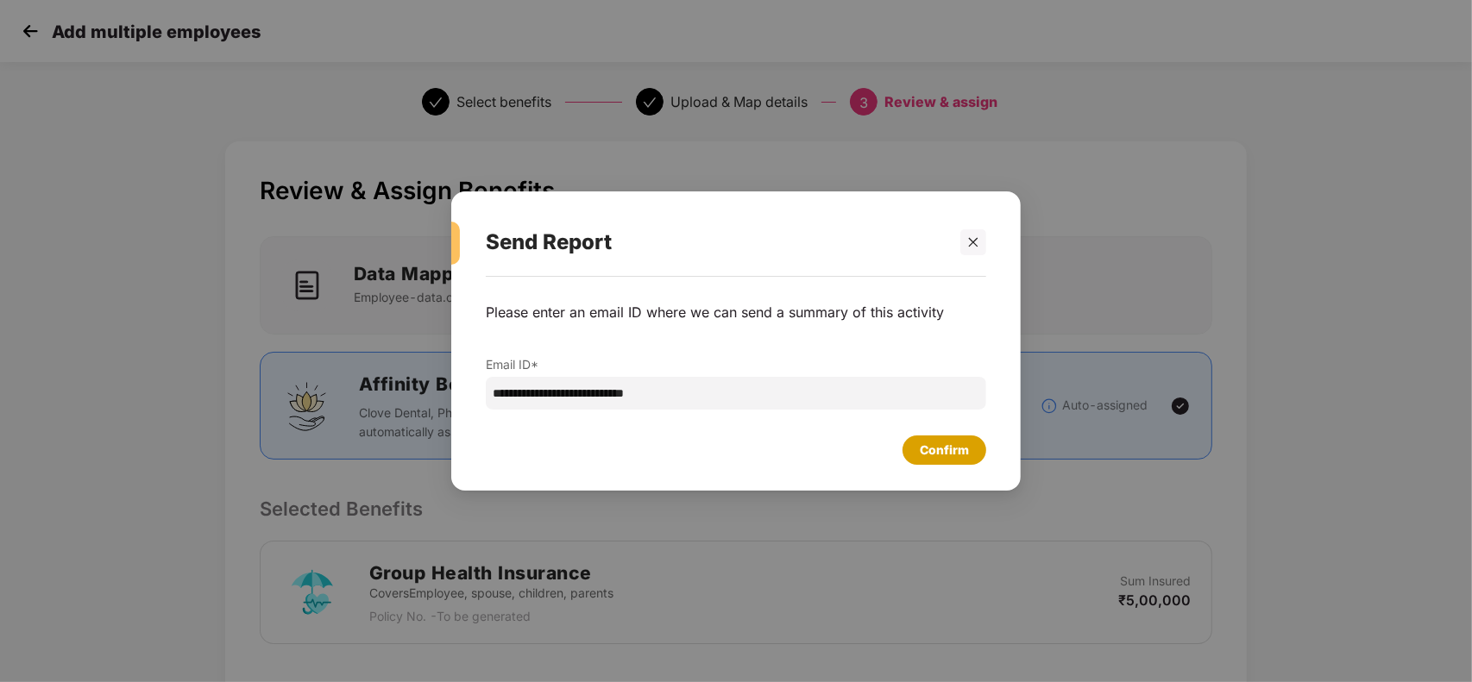
click at [950, 446] on div "Confirm" at bounding box center [944, 450] width 49 height 19
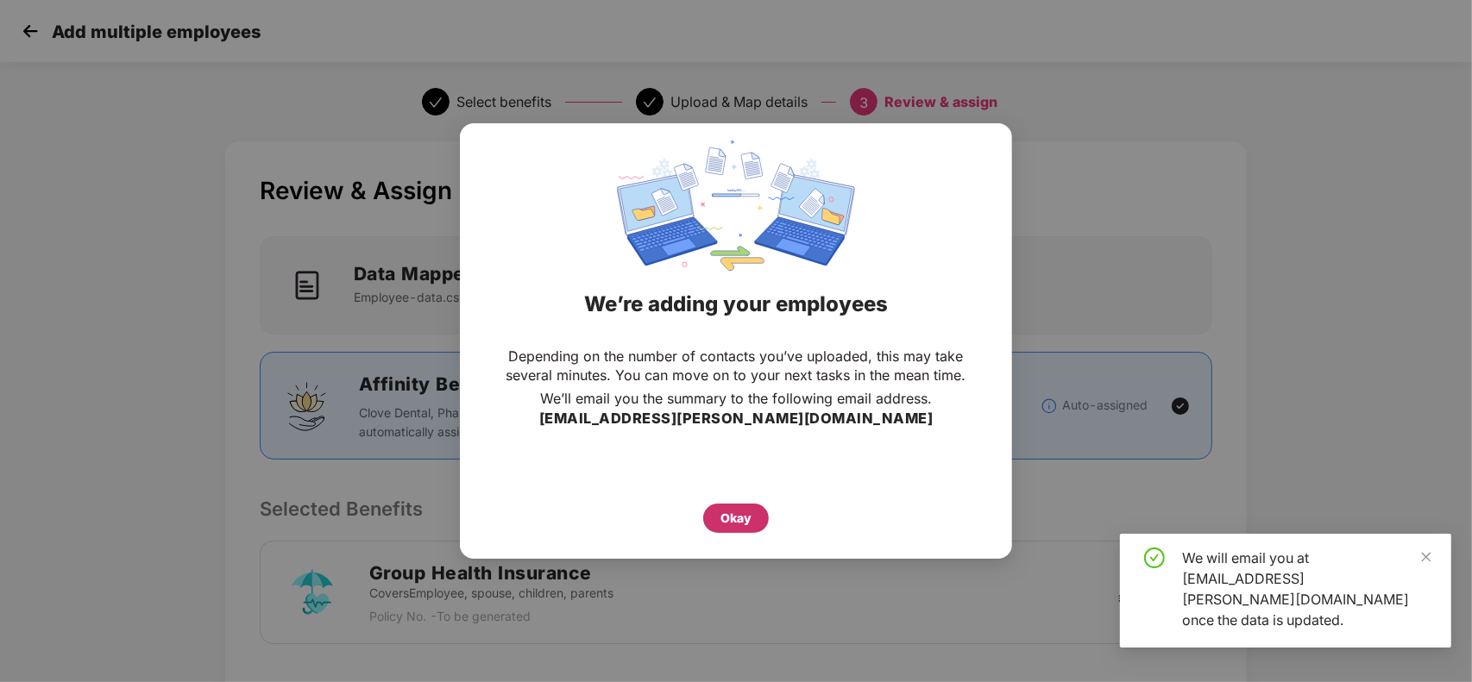
click at [756, 511] on div "Okay" at bounding box center [736, 518] width 66 height 29
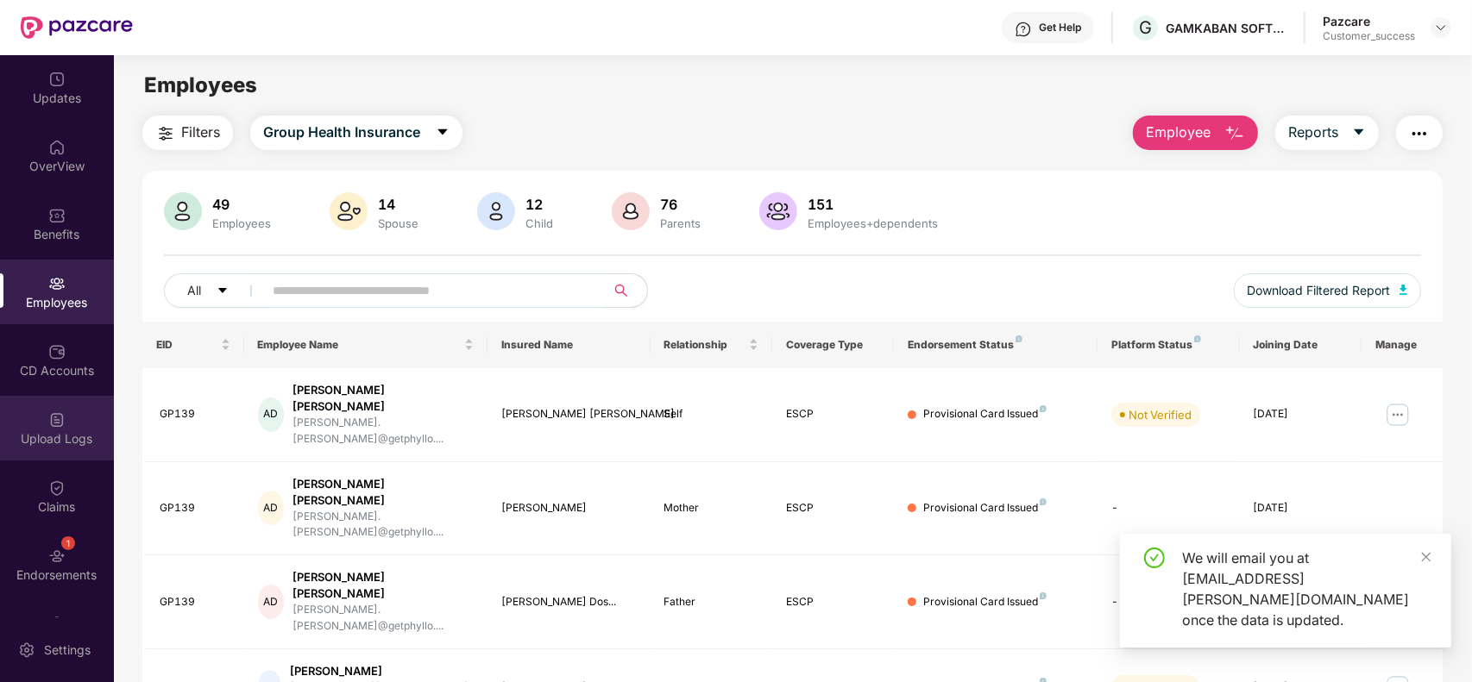
click at [62, 438] on div "Upload Logs" at bounding box center [57, 438] width 114 height 17
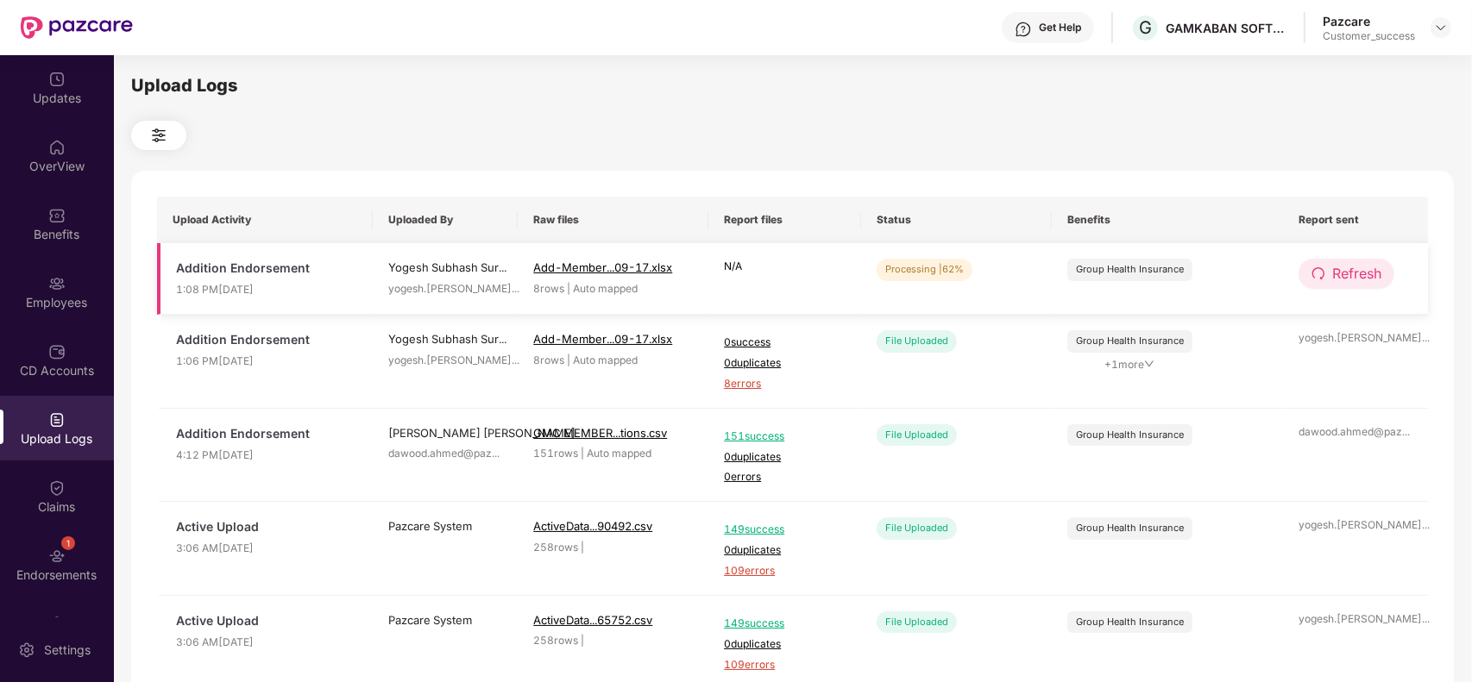
click at [1354, 276] on span "Refresh" at bounding box center [1356, 274] width 49 height 22
click at [1354, 276] on span "Refresh" at bounding box center [1357, 274] width 49 height 22
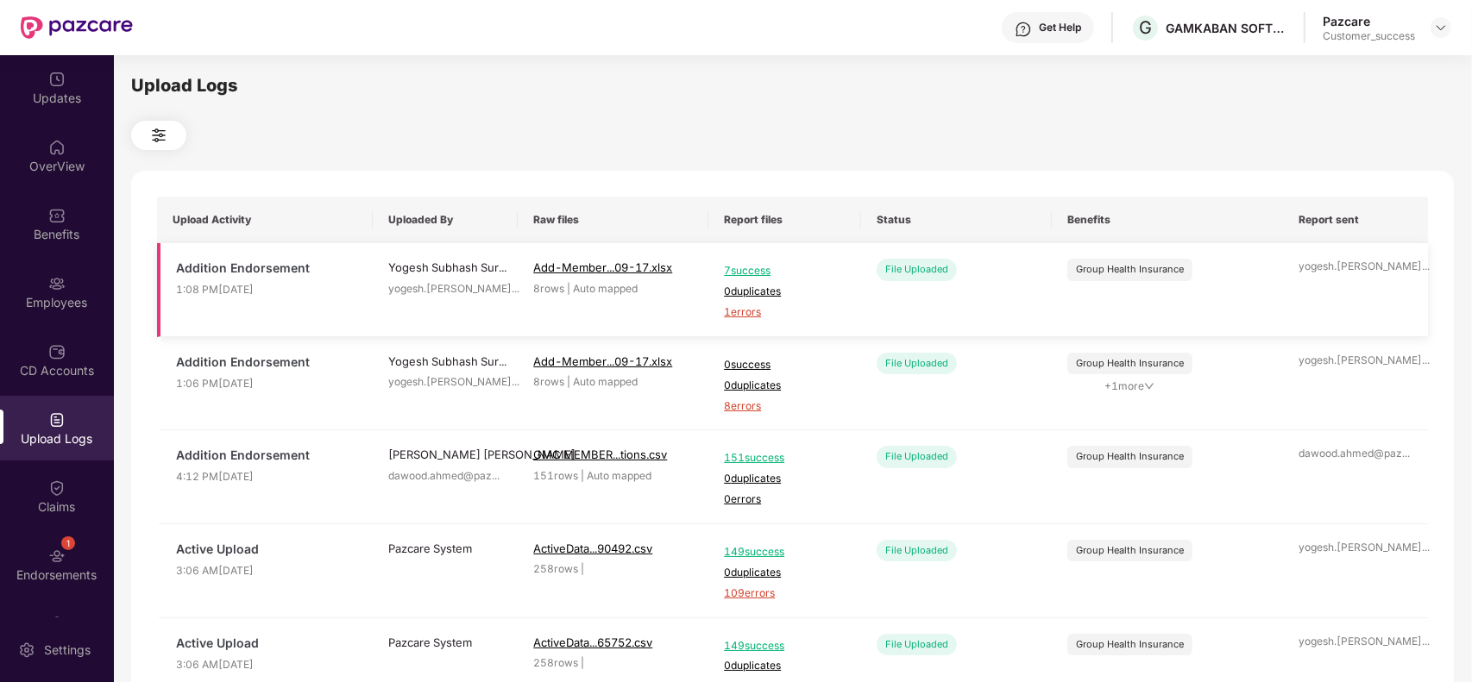
click at [743, 320] on span "1 errors" at bounding box center [785, 312] width 122 height 16
click at [63, 281] on div "Employees" at bounding box center [57, 292] width 114 height 65
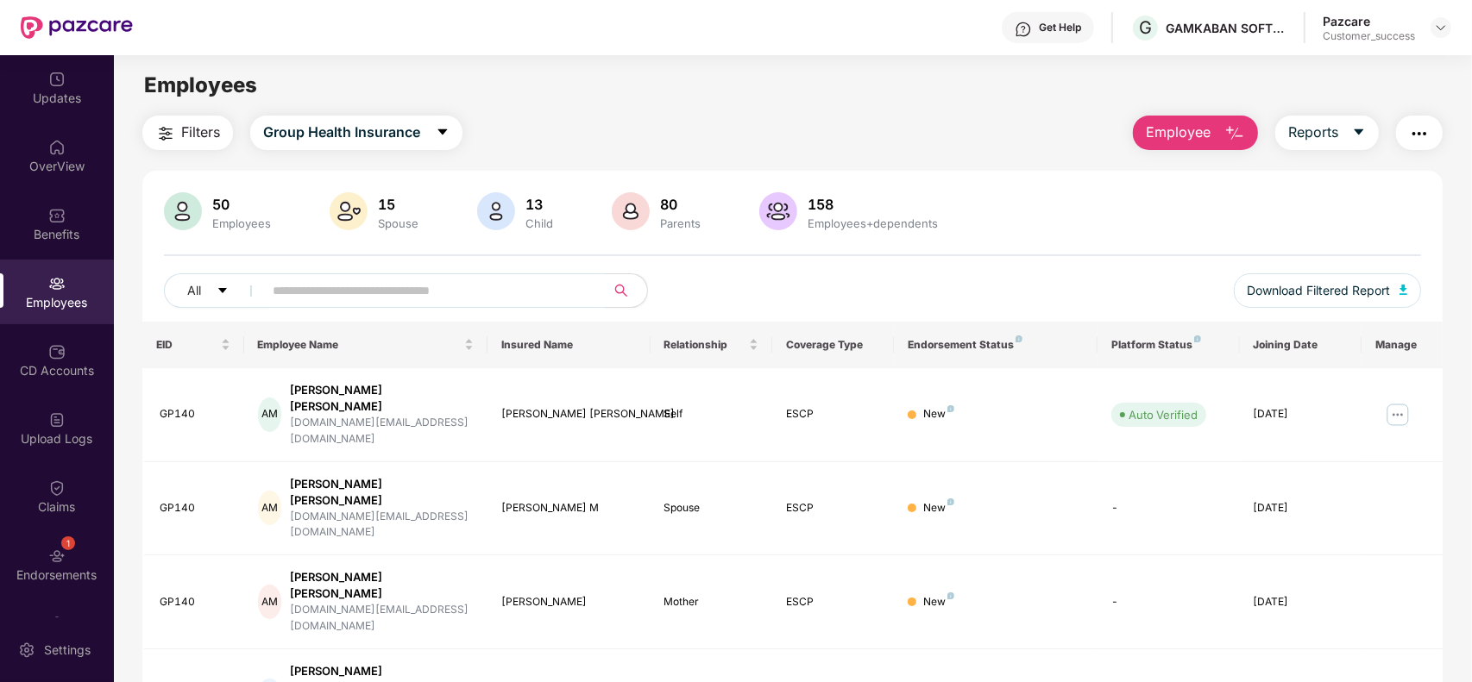
click at [1208, 135] on span "Employee" at bounding box center [1178, 133] width 65 height 22
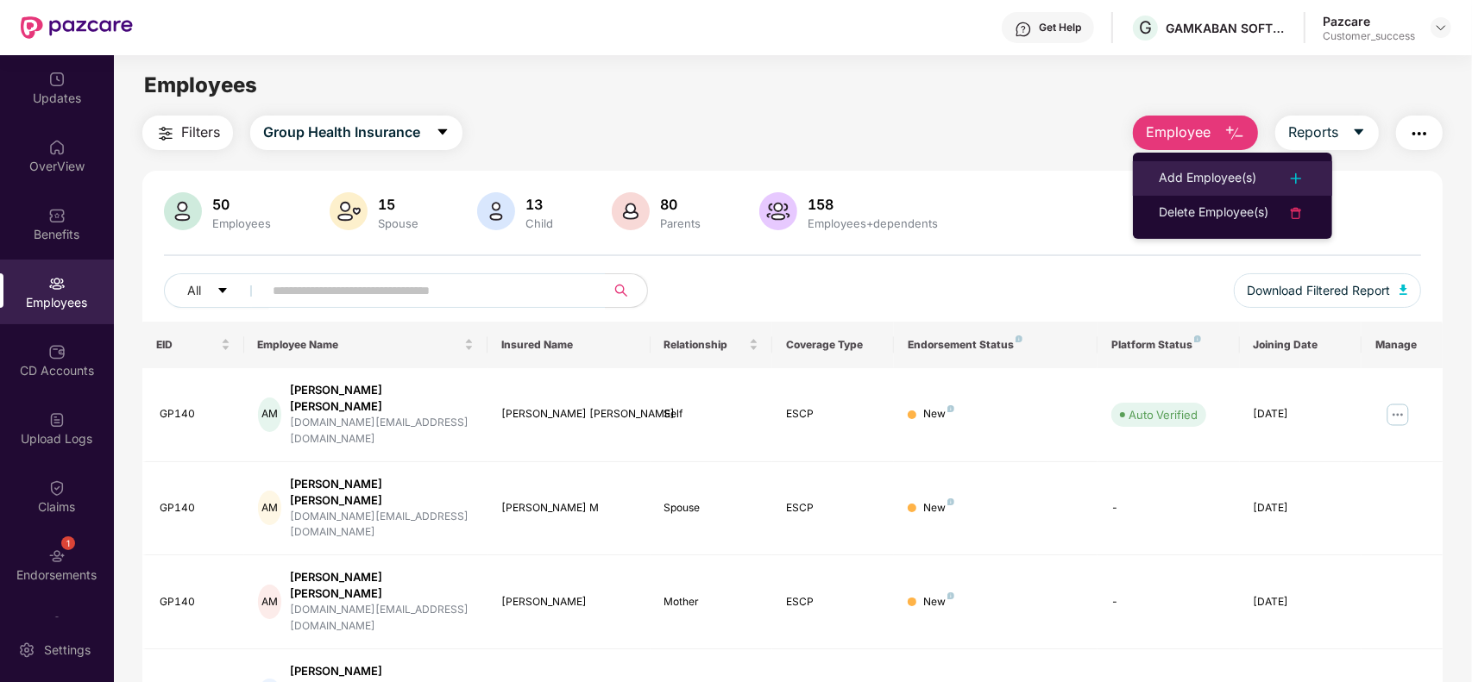
click at [1188, 170] on div "Add Employee(s)" at bounding box center [1206, 178] width 97 height 21
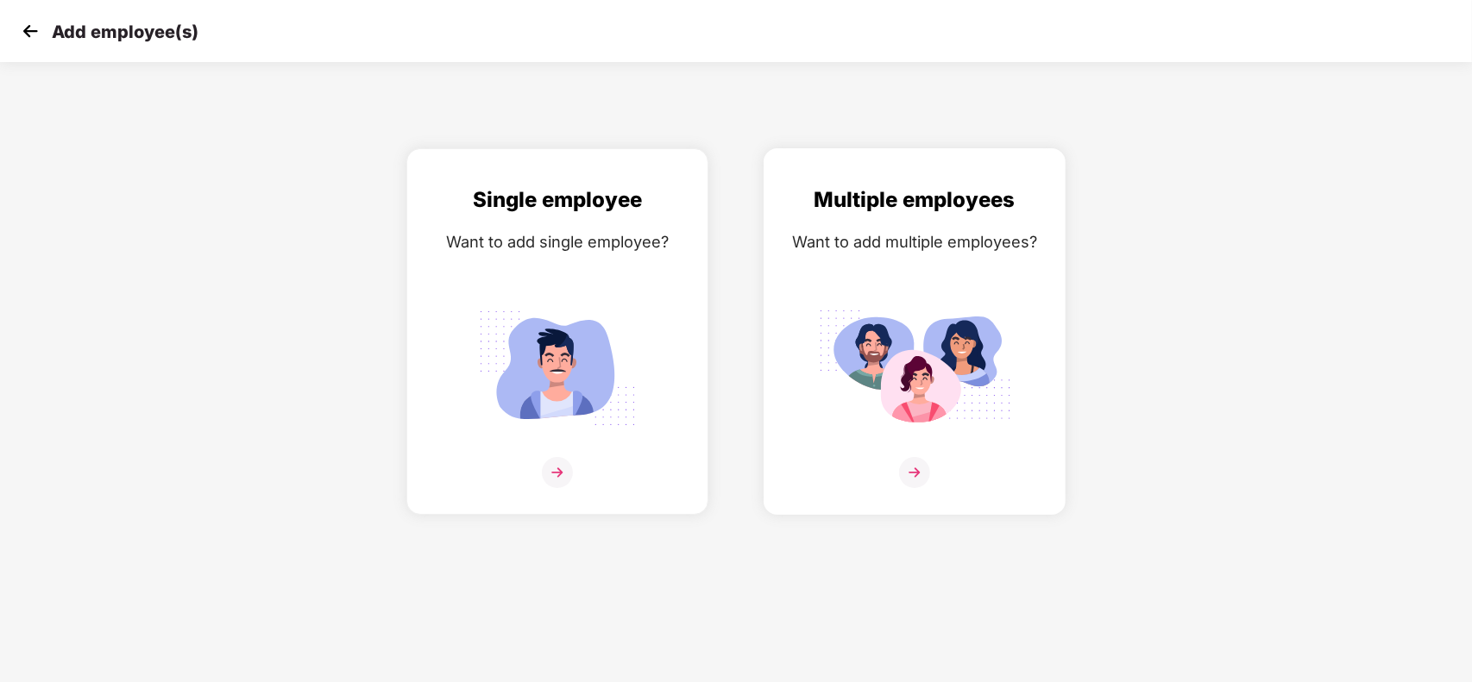
click at [895, 464] on div at bounding box center [914, 483] width 266 height 53
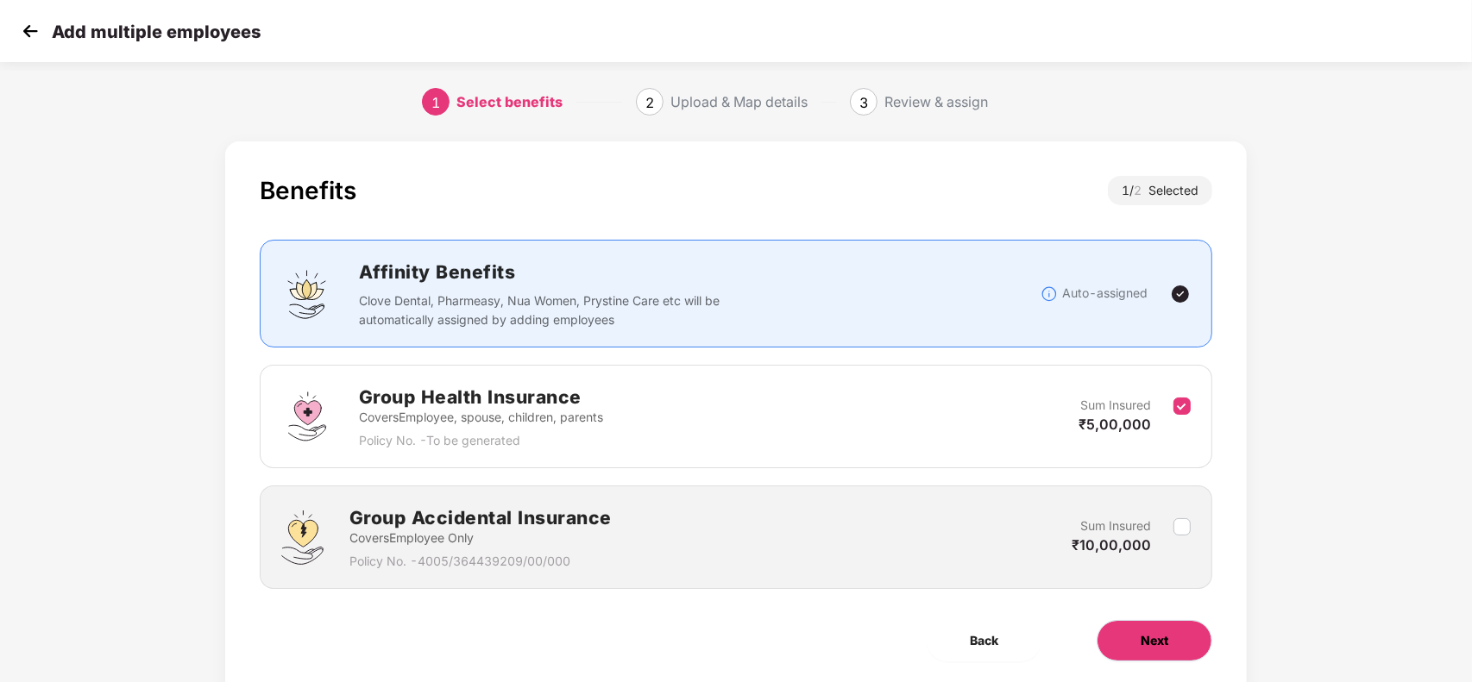
click at [1135, 652] on button "Next" at bounding box center [1154, 640] width 116 height 41
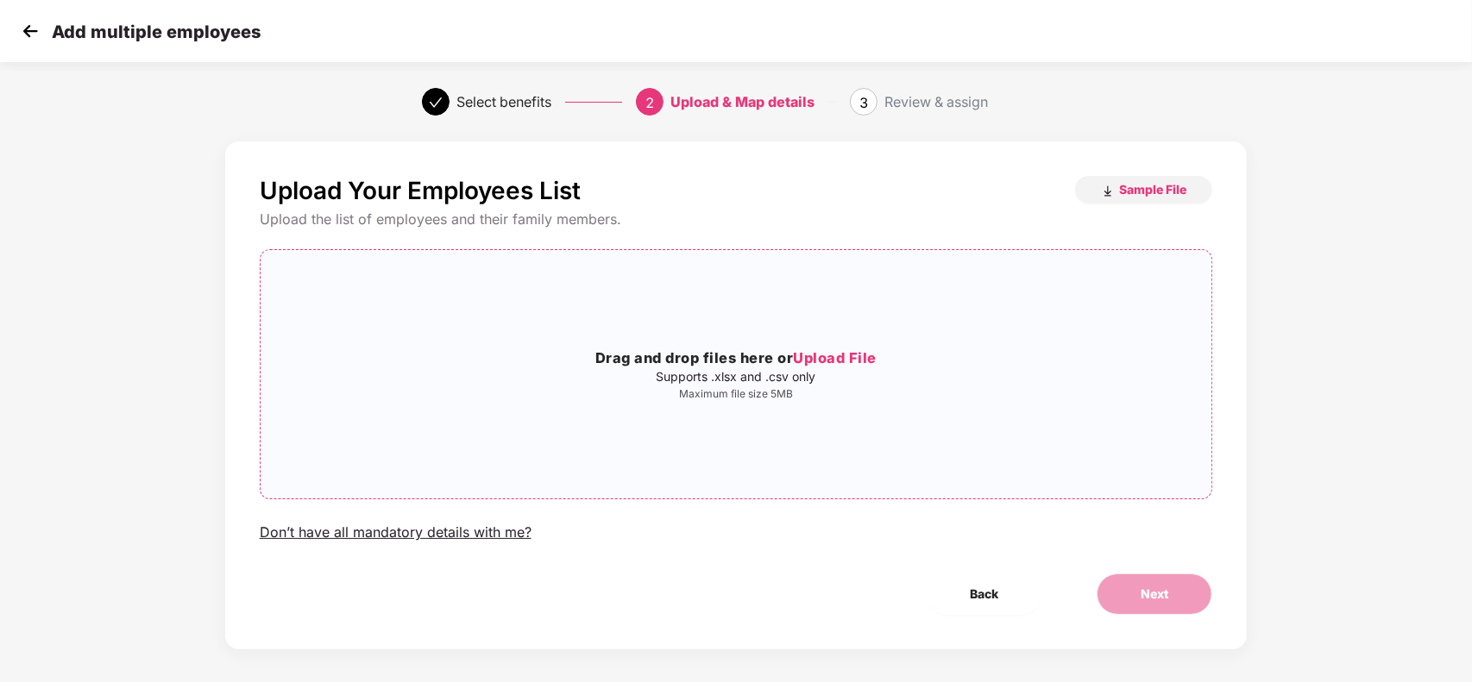
click at [820, 351] on span "Upload File" at bounding box center [835, 357] width 84 height 17
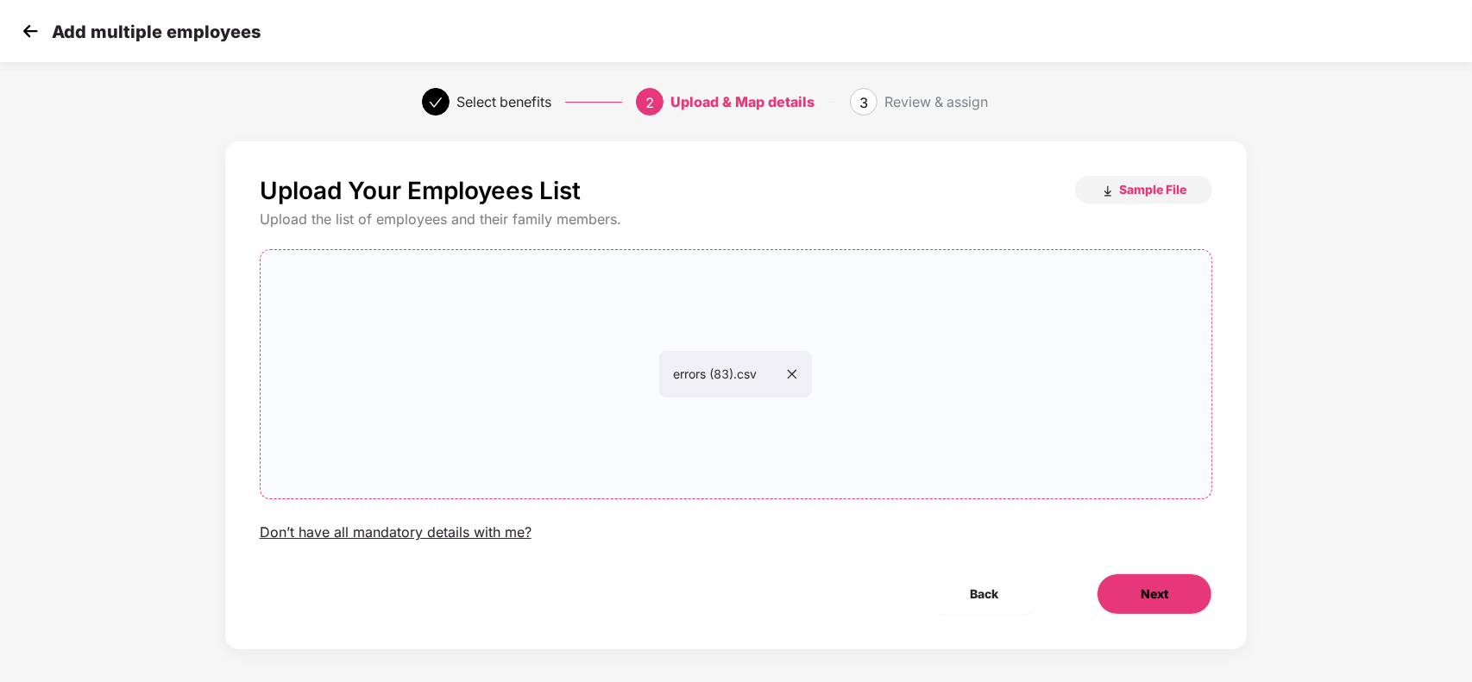
click at [1139, 593] on button "Next" at bounding box center [1154, 594] width 116 height 41
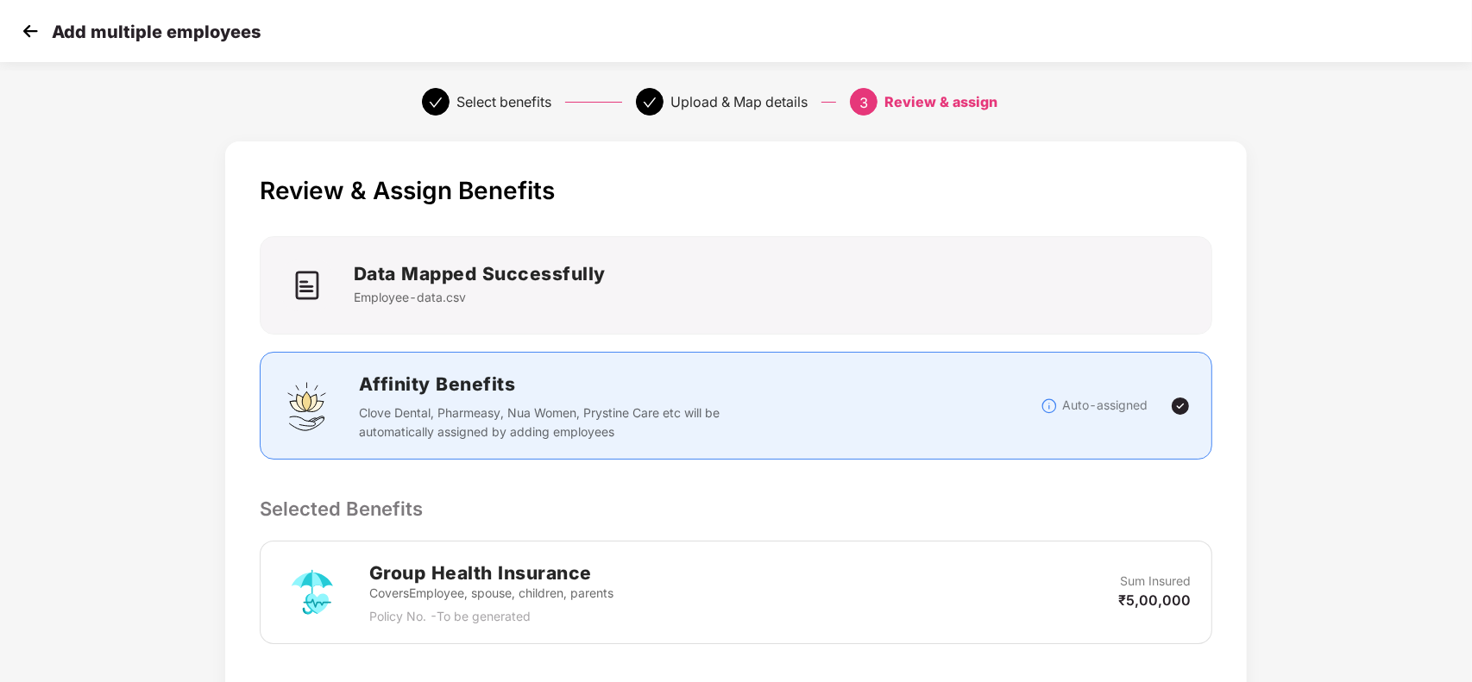
click at [1019, 489] on div "Review & Assign Benefits Data Mapped Successfully Employee-data.csv Affinity Be…" at bounding box center [736, 613] width 1022 height 945
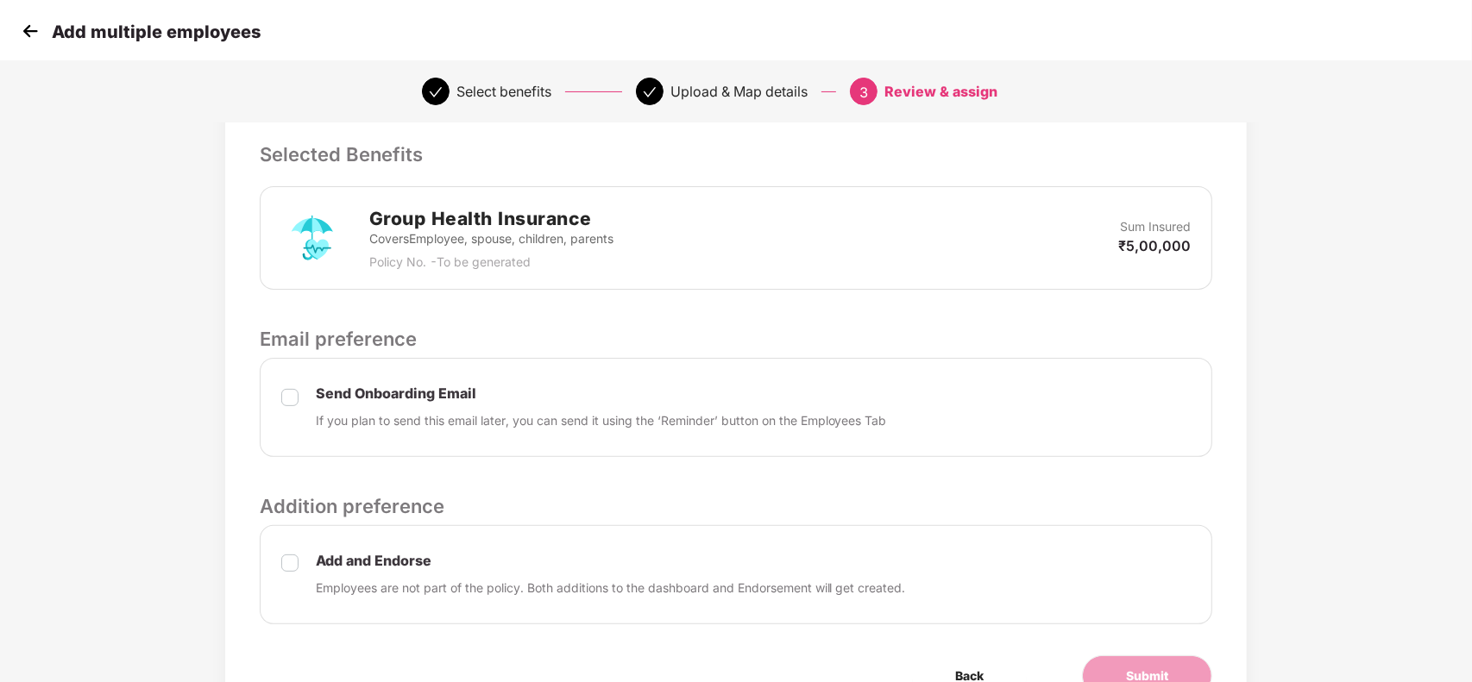
scroll to position [388, 0]
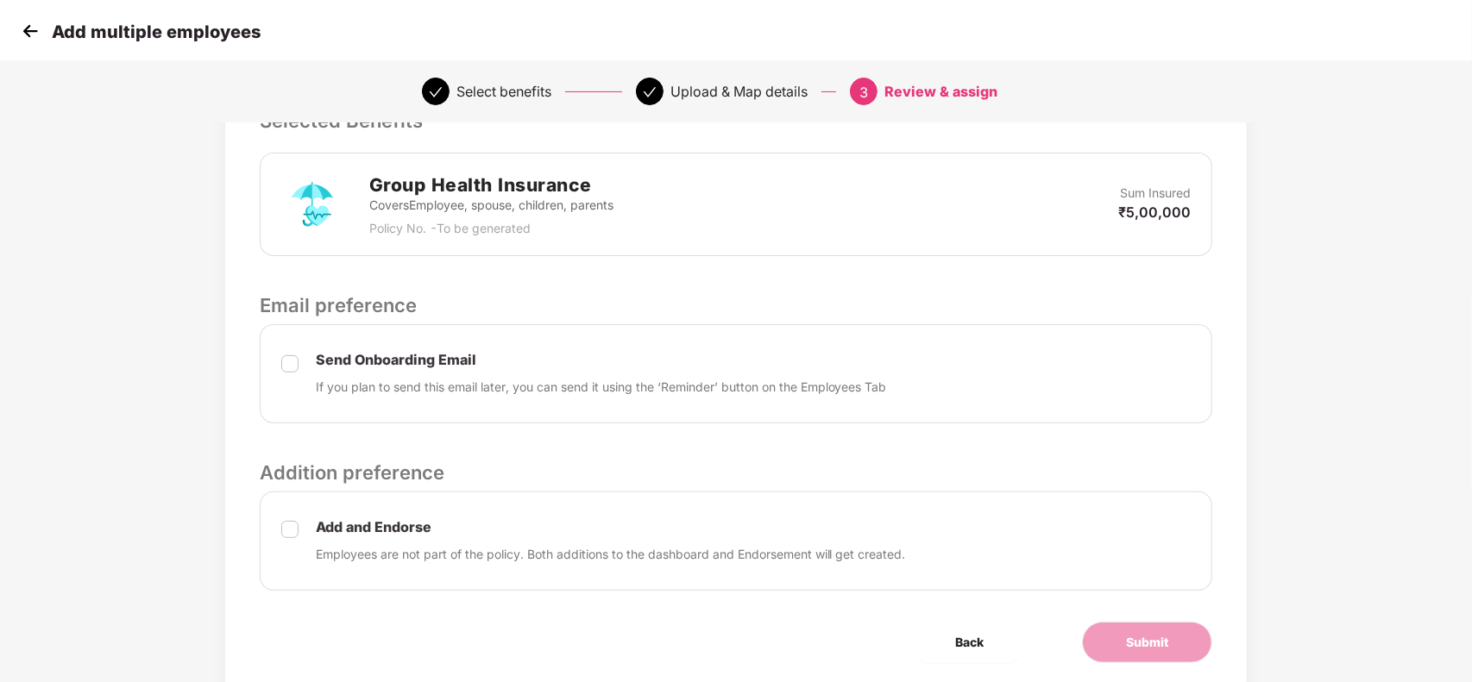
click at [286, 540] on label at bounding box center [289, 541] width 17 height 46
click at [1163, 650] on span "Submit" at bounding box center [1147, 642] width 42 height 19
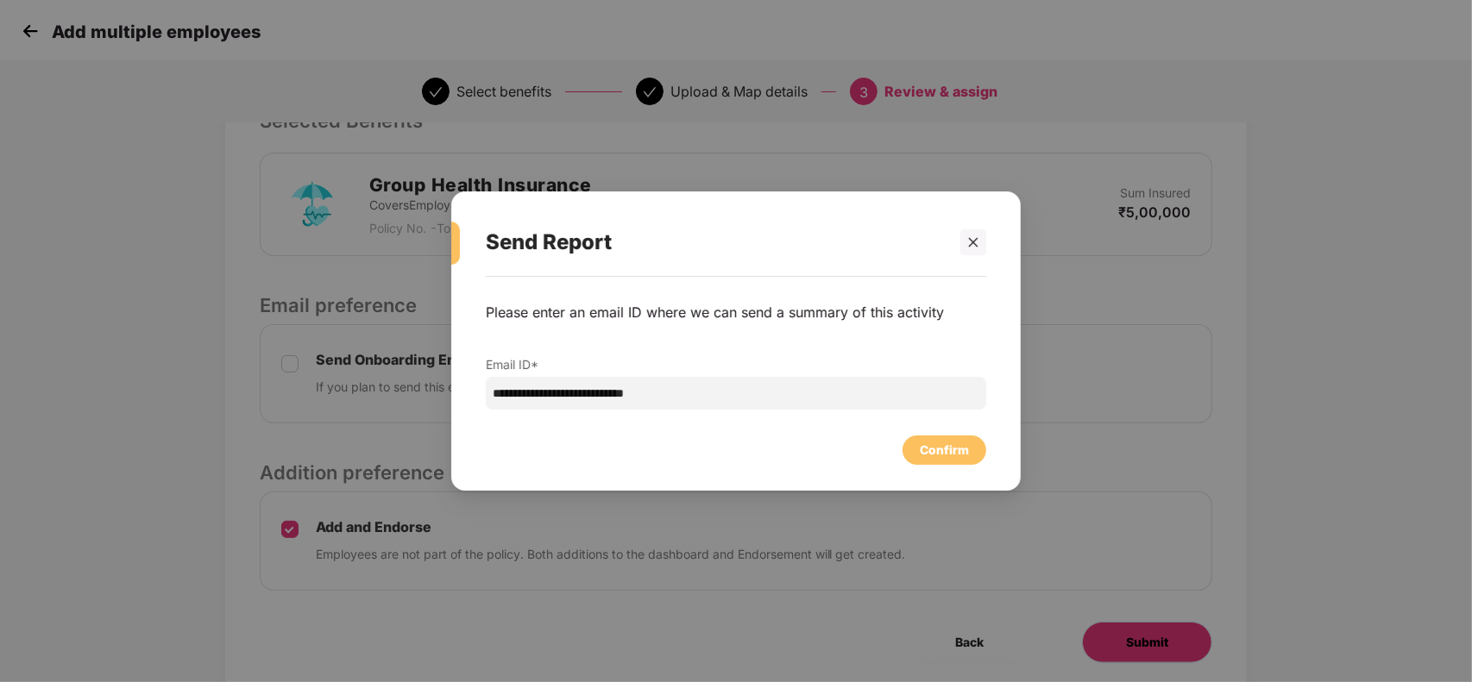
scroll to position [0, 0]
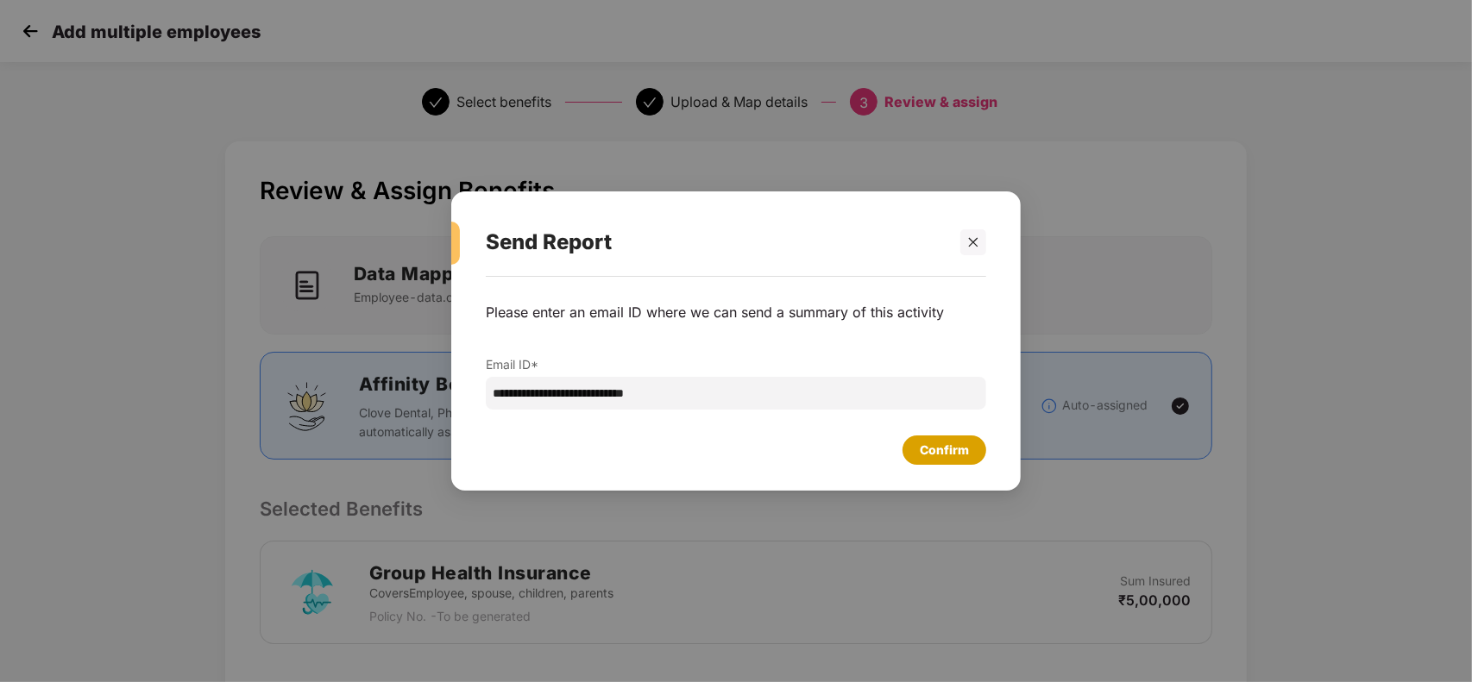
click at [954, 449] on div "Confirm" at bounding box center [944, 450] width 49 height 19
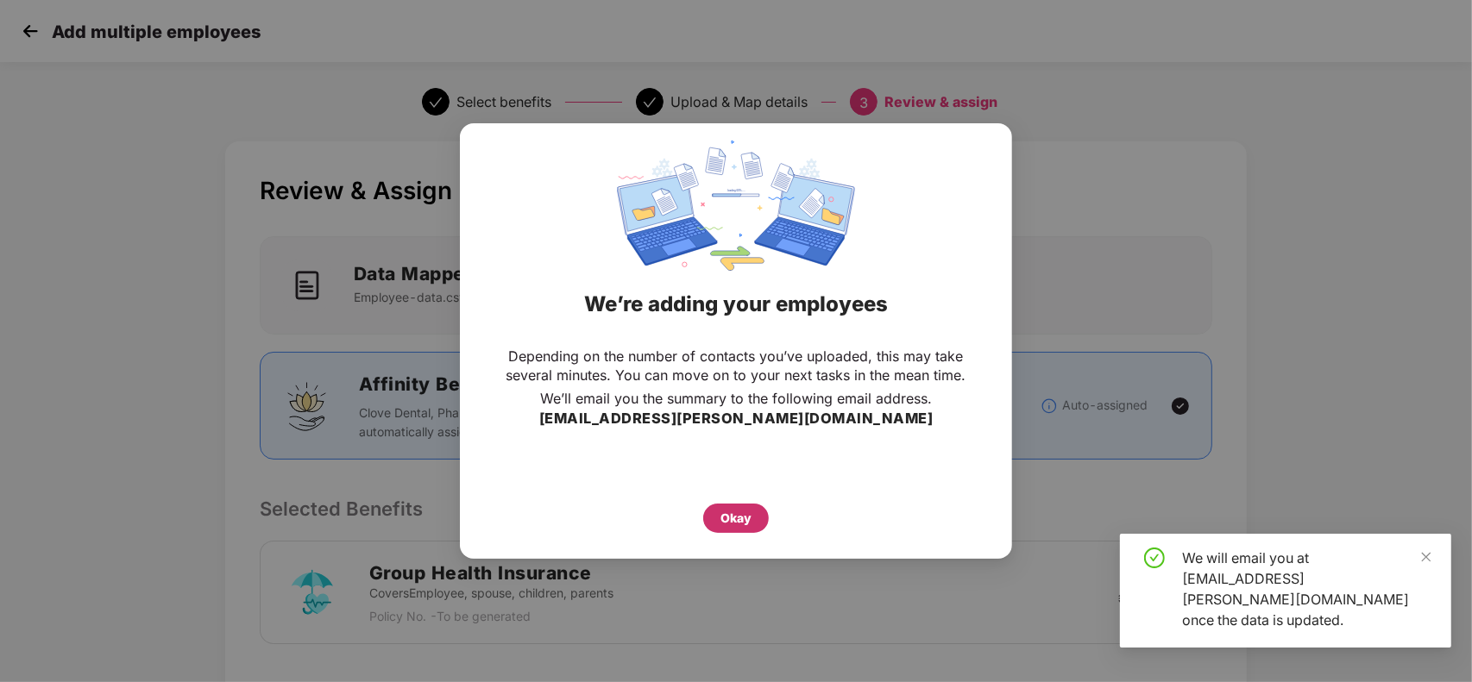
click at [736, 514] on div "Okay" at bounding box center [735, 518] width 31 height 19
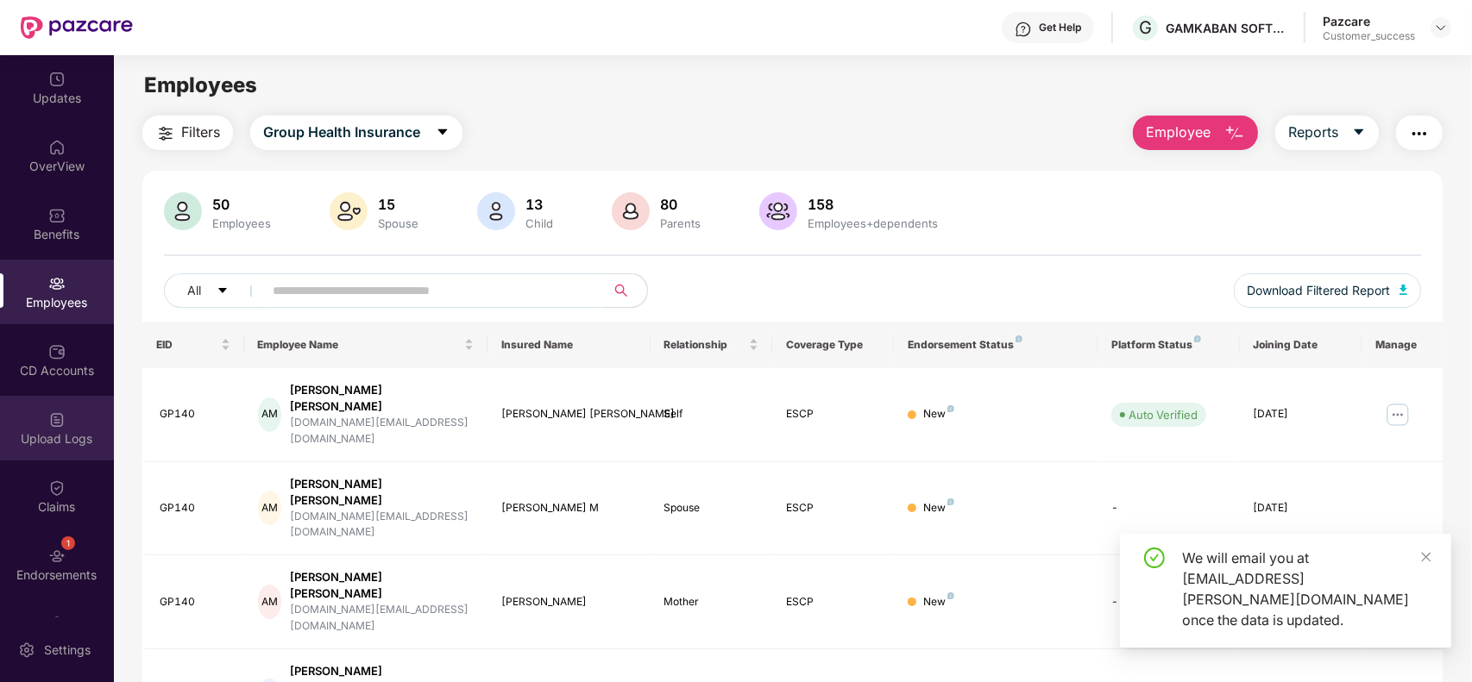
click at [66, 442] on div "Upload Logs" at bounding box center [57, 438] width 114 height 17
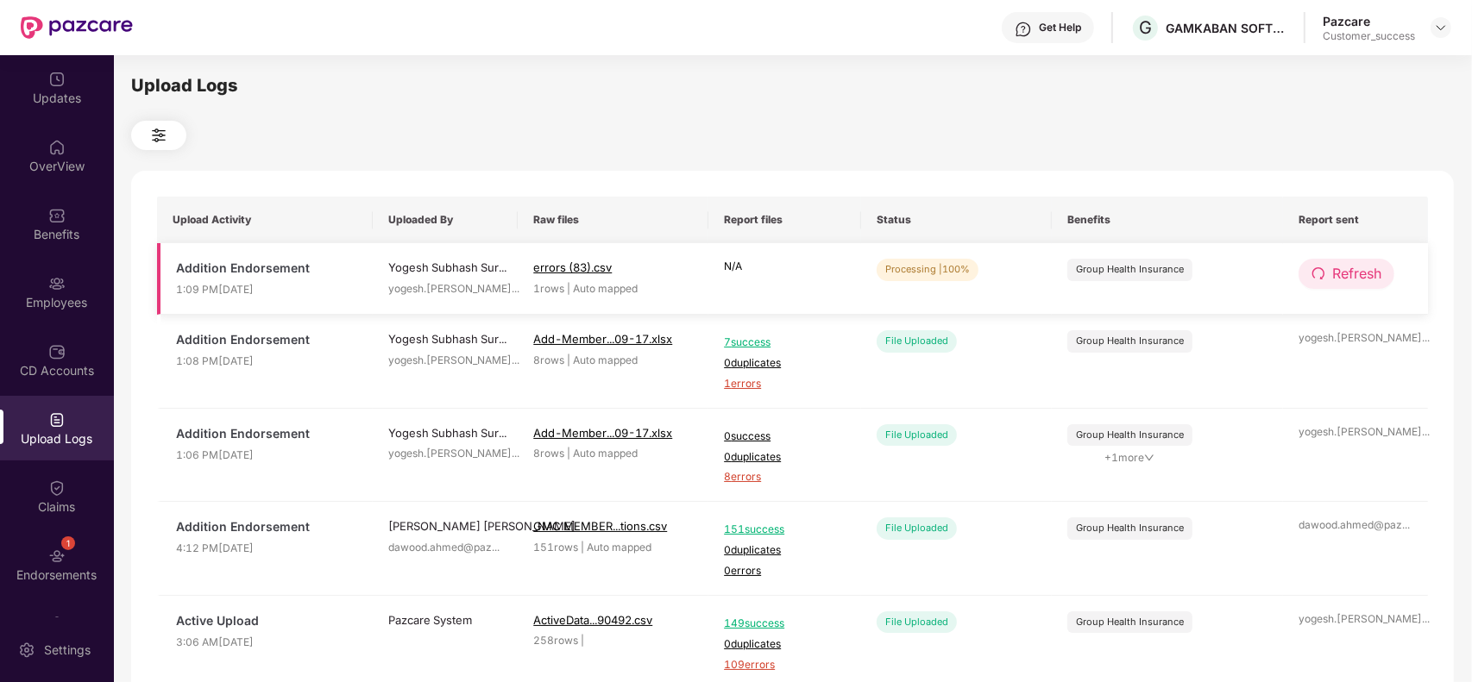
click at [1342, 274] on span "Refresh" at bounding box center [1356, 274] width 49 height 22
